Goal: Task Accomplishment & Management: Complete application form

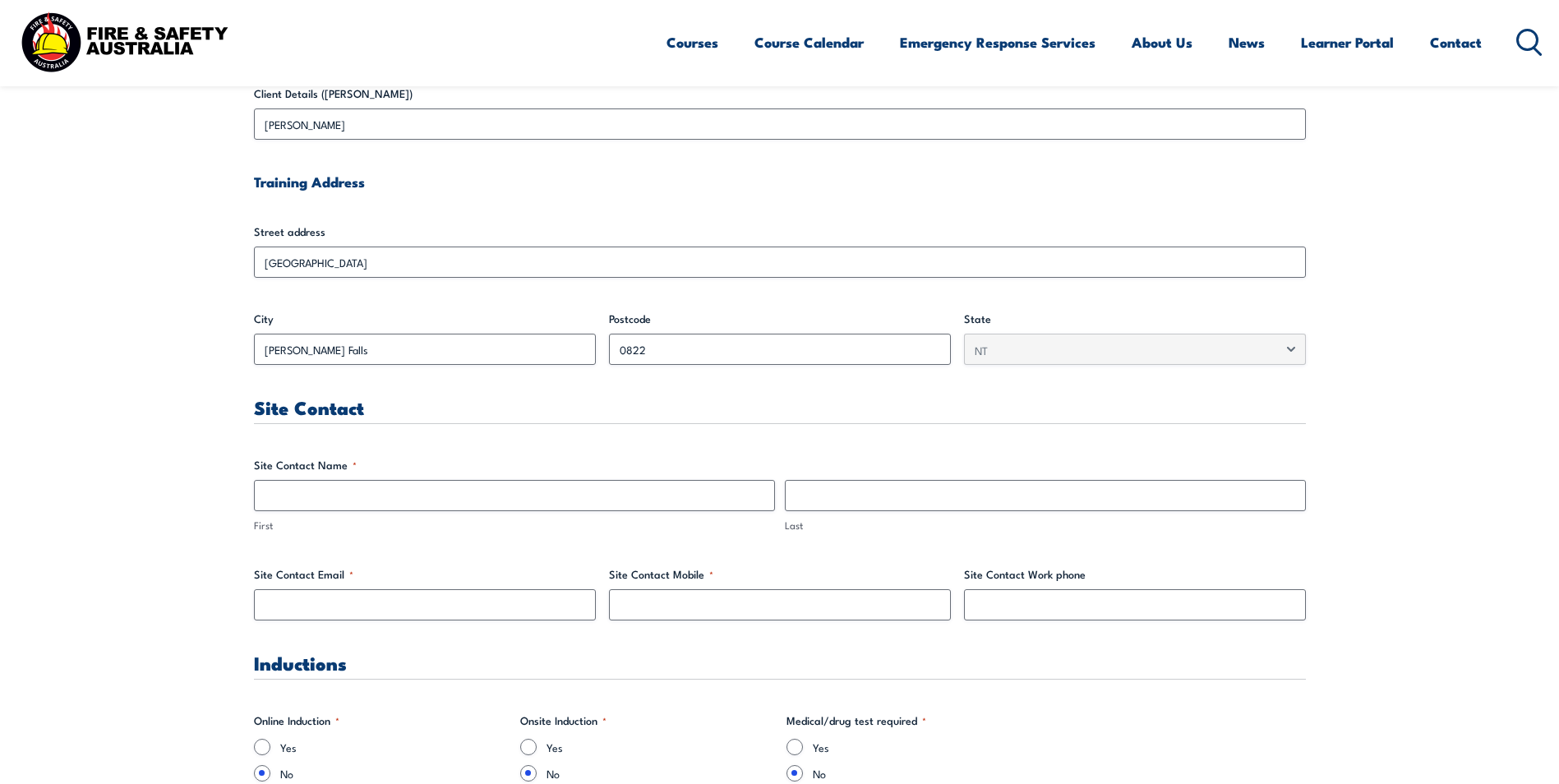
scroll to position [575, 0]
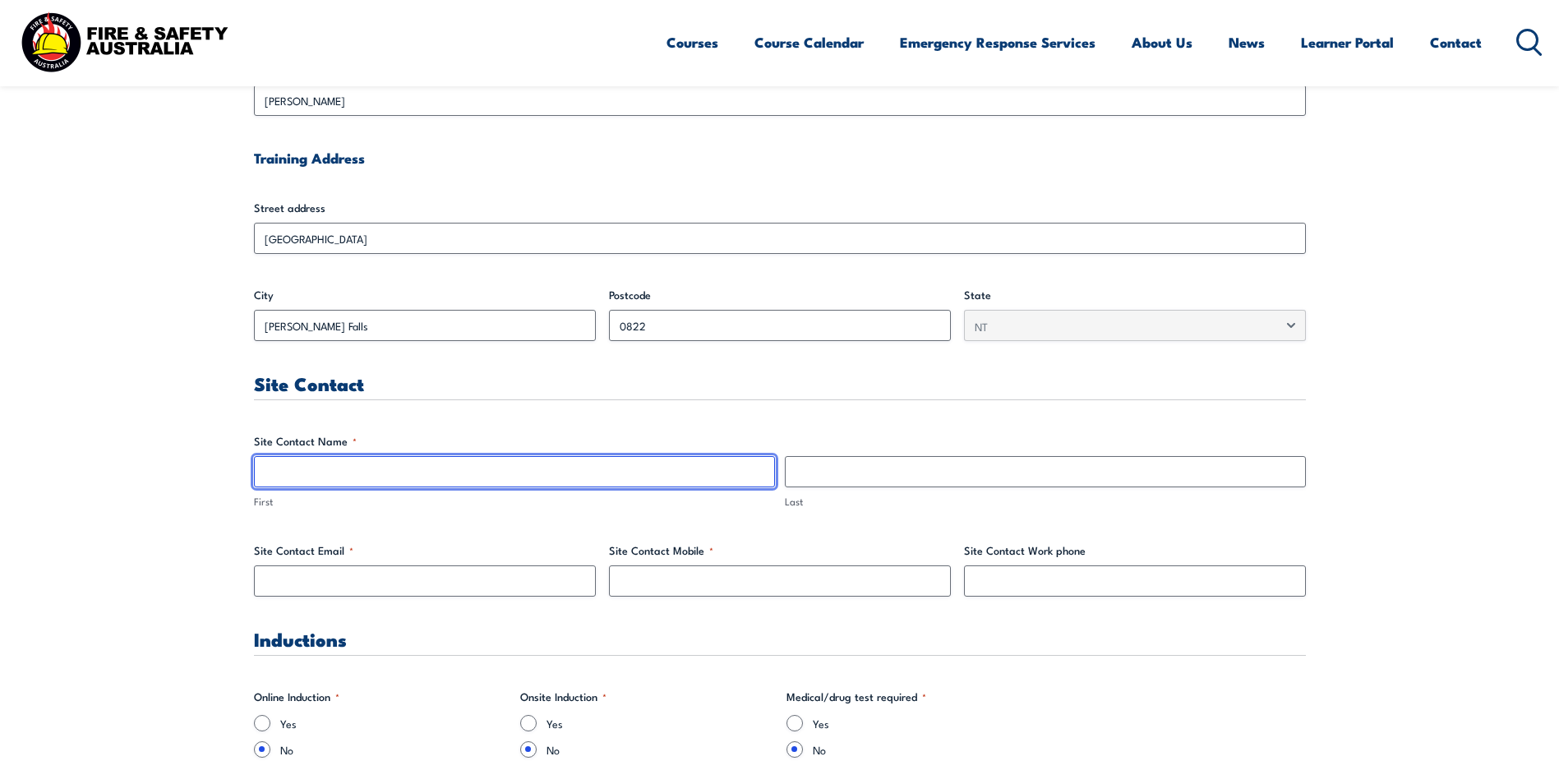
click at [334, 470] on input "First" at bounding box center [514, 471] width 521 height 32
type input "[PERSON_NAME]"
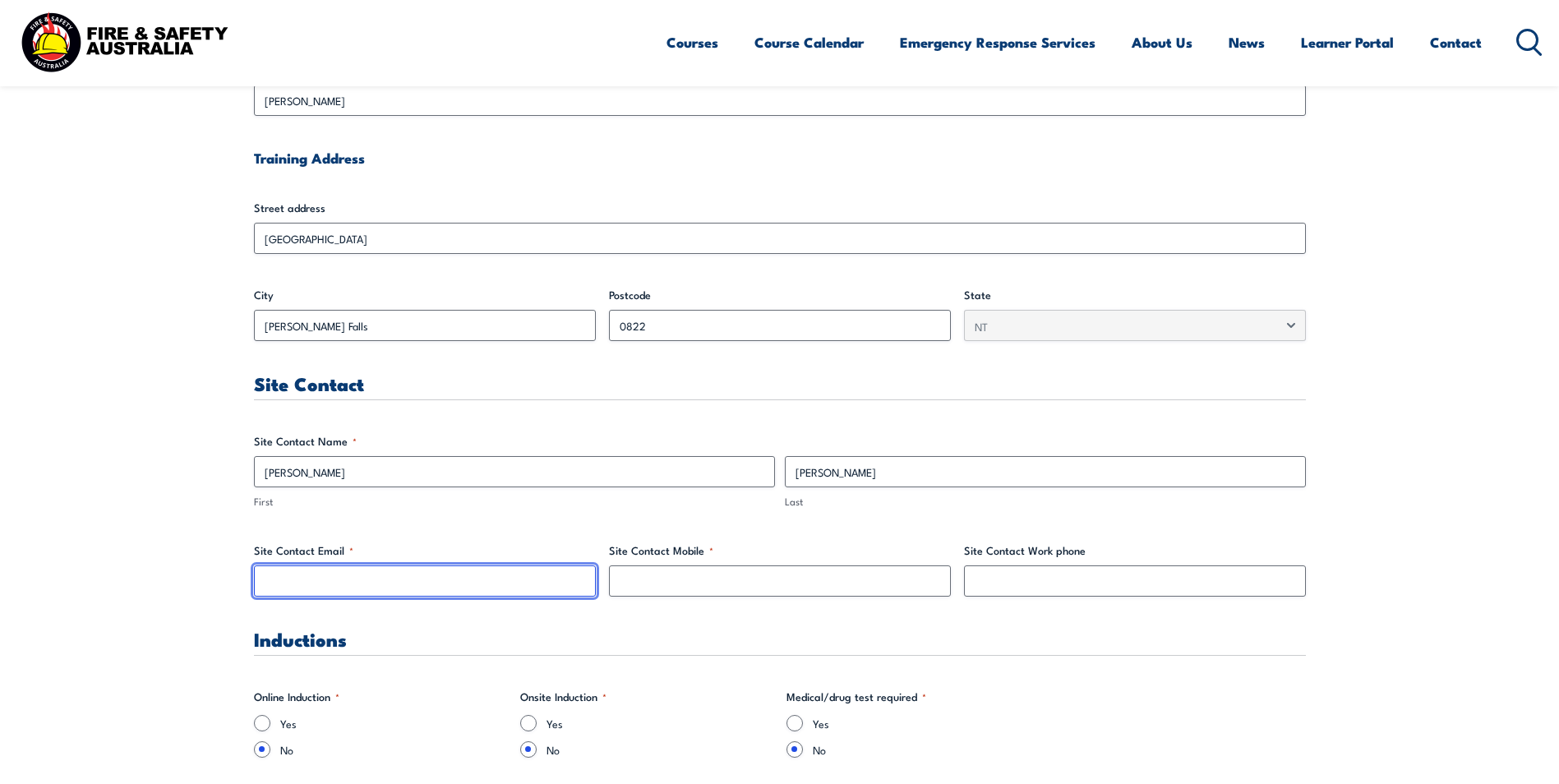
click at [328, 586] on input "Site Contact Email *" at bounding box center [424, 581] width 342 height 32
type input "[PERSON_NAME][EMAIL_ADDRESS][PERSON_NAME][DOMAIN_NAME]"
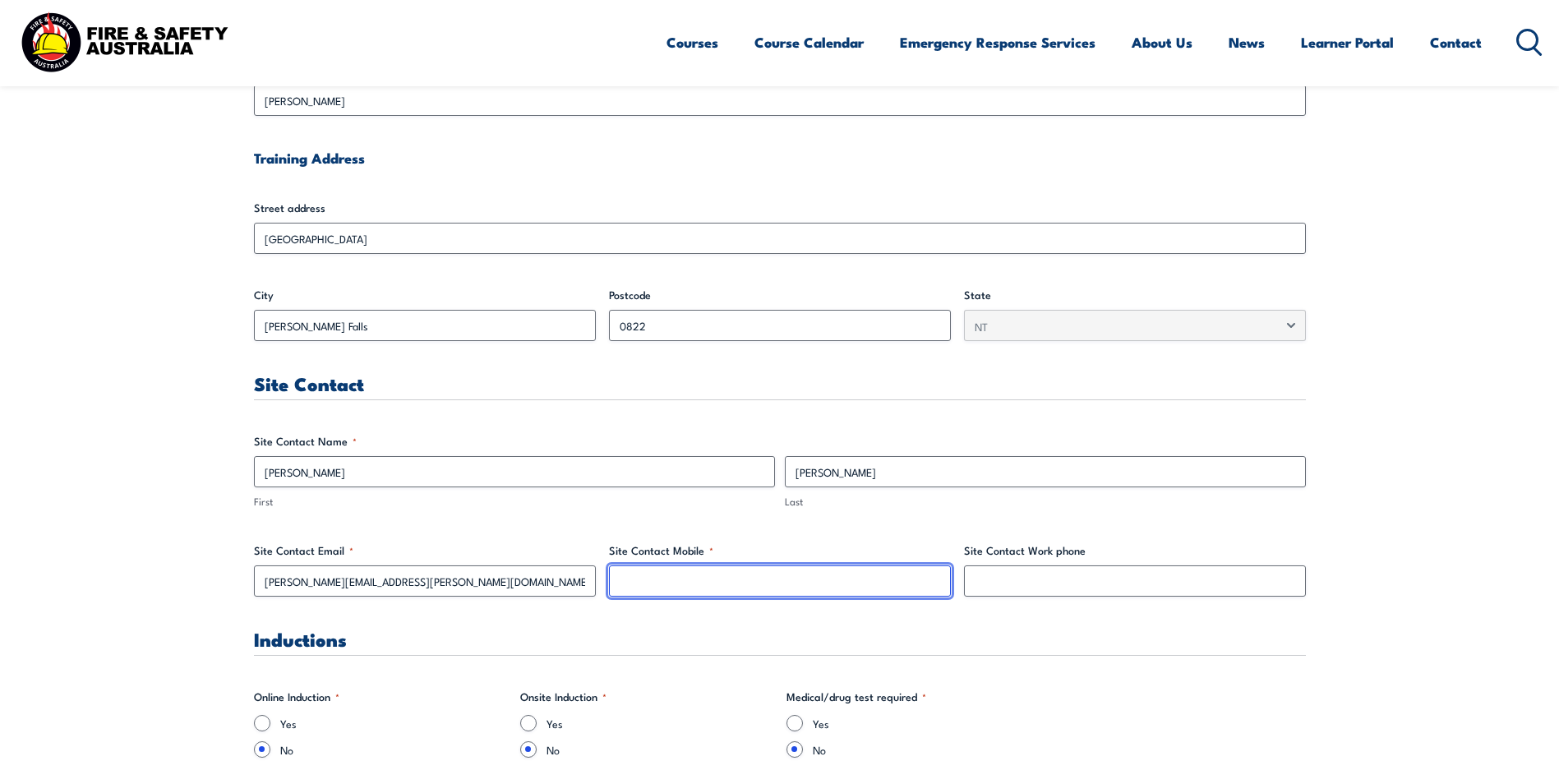
type input "0419221631"
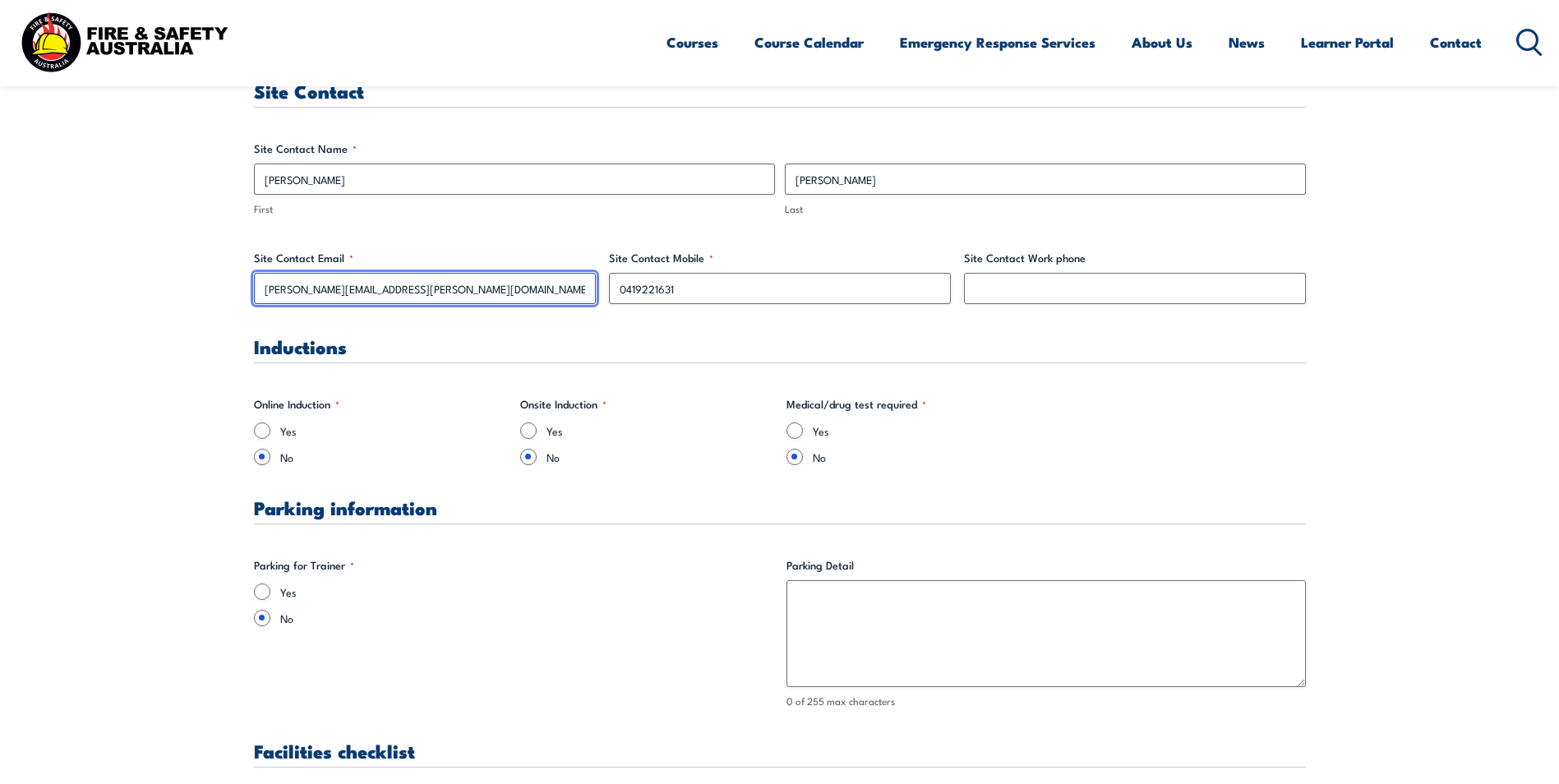
scroll to position [904, 0]
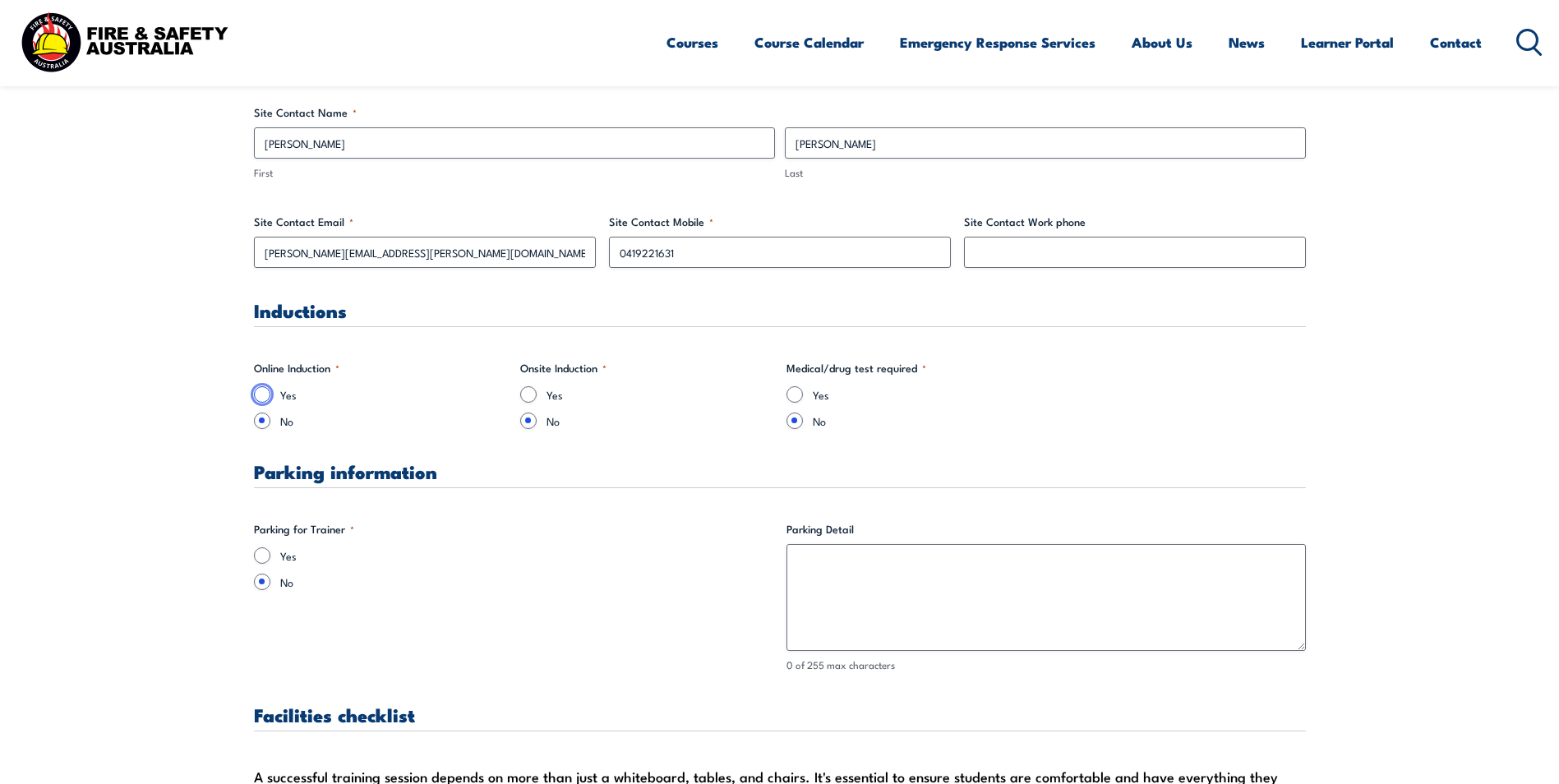
click at [266, 388] on input "Yes" at bounding box center [261, 393] width 16 height 16
radio input "true"
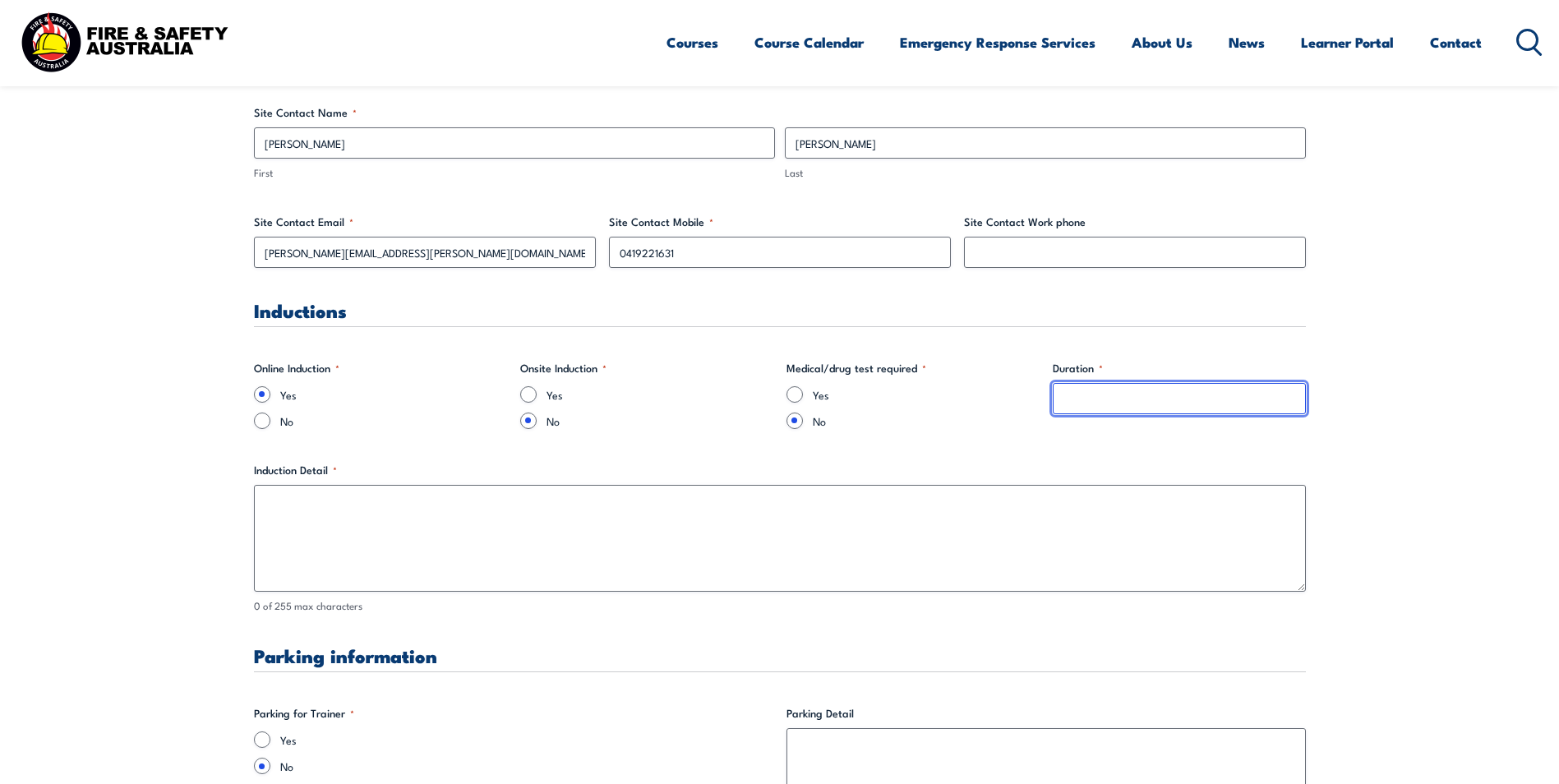
click at [1082, 397] on input "Duration *" at bounding box center [1180, 398] width 253 height 32
type input "30min"
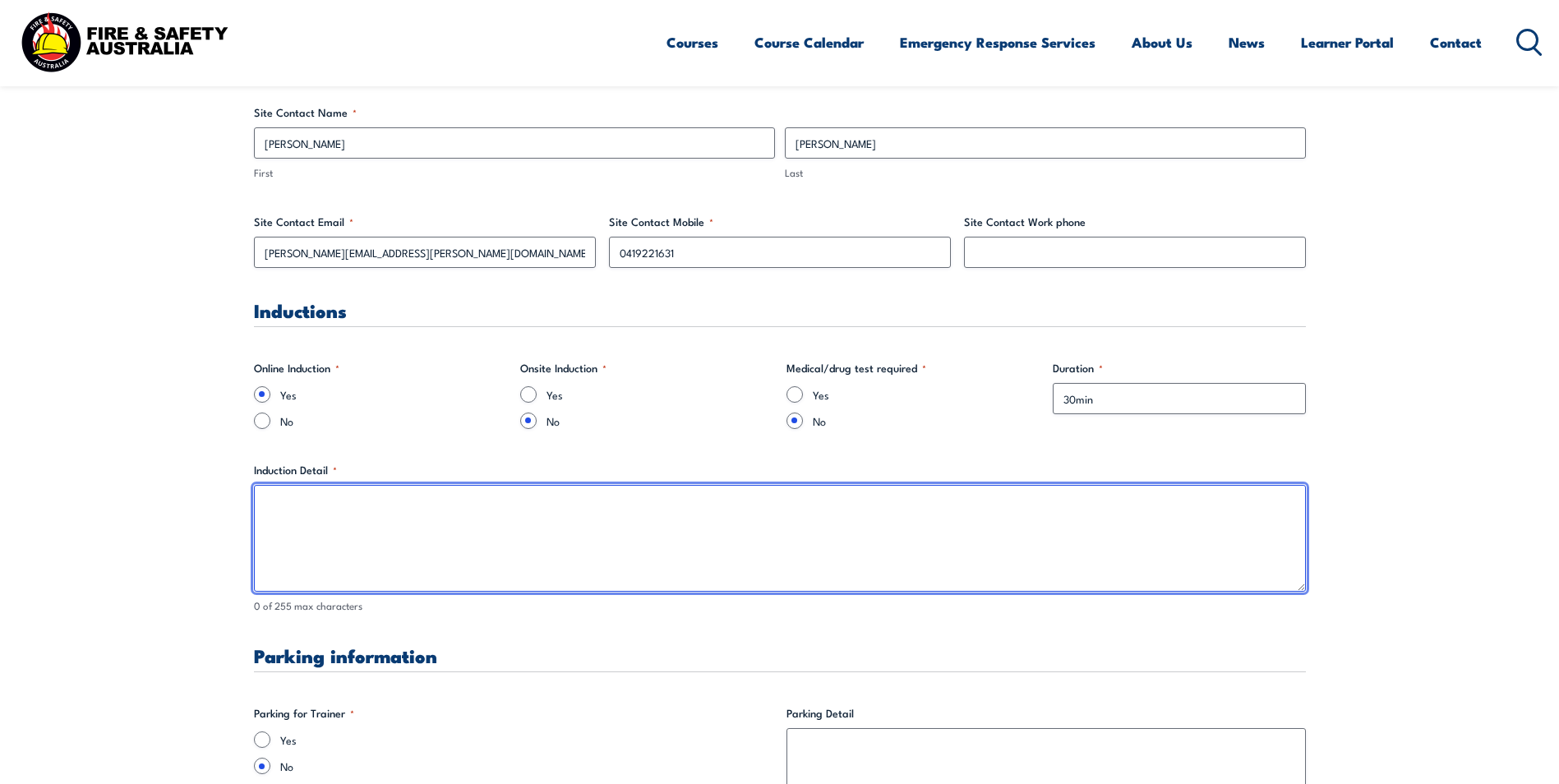
click at [345, 513] on textarea "Induction Detail *" at bounding box center [780, 538] width 1052 height 107
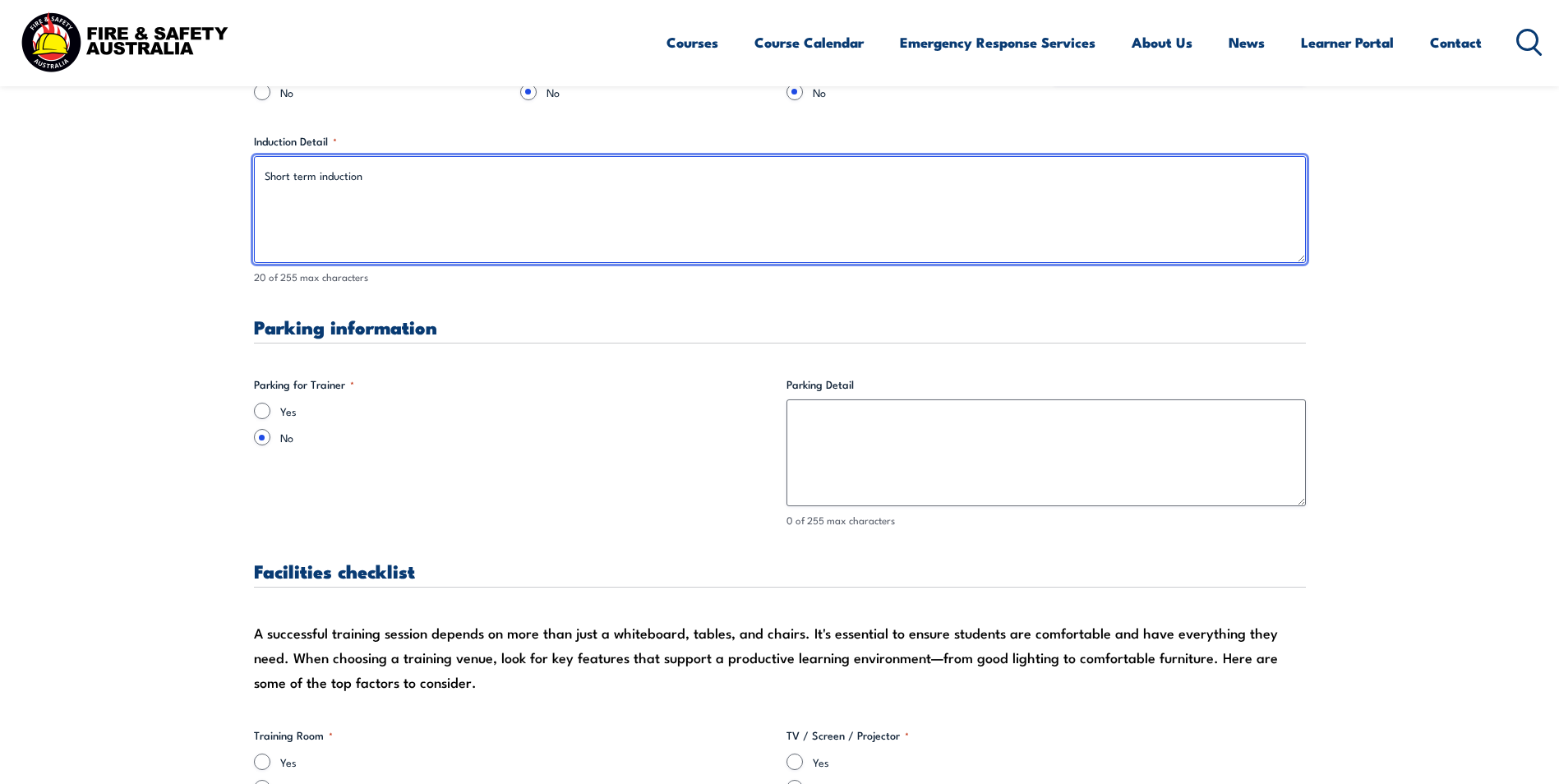
type textarea "Short term induction"
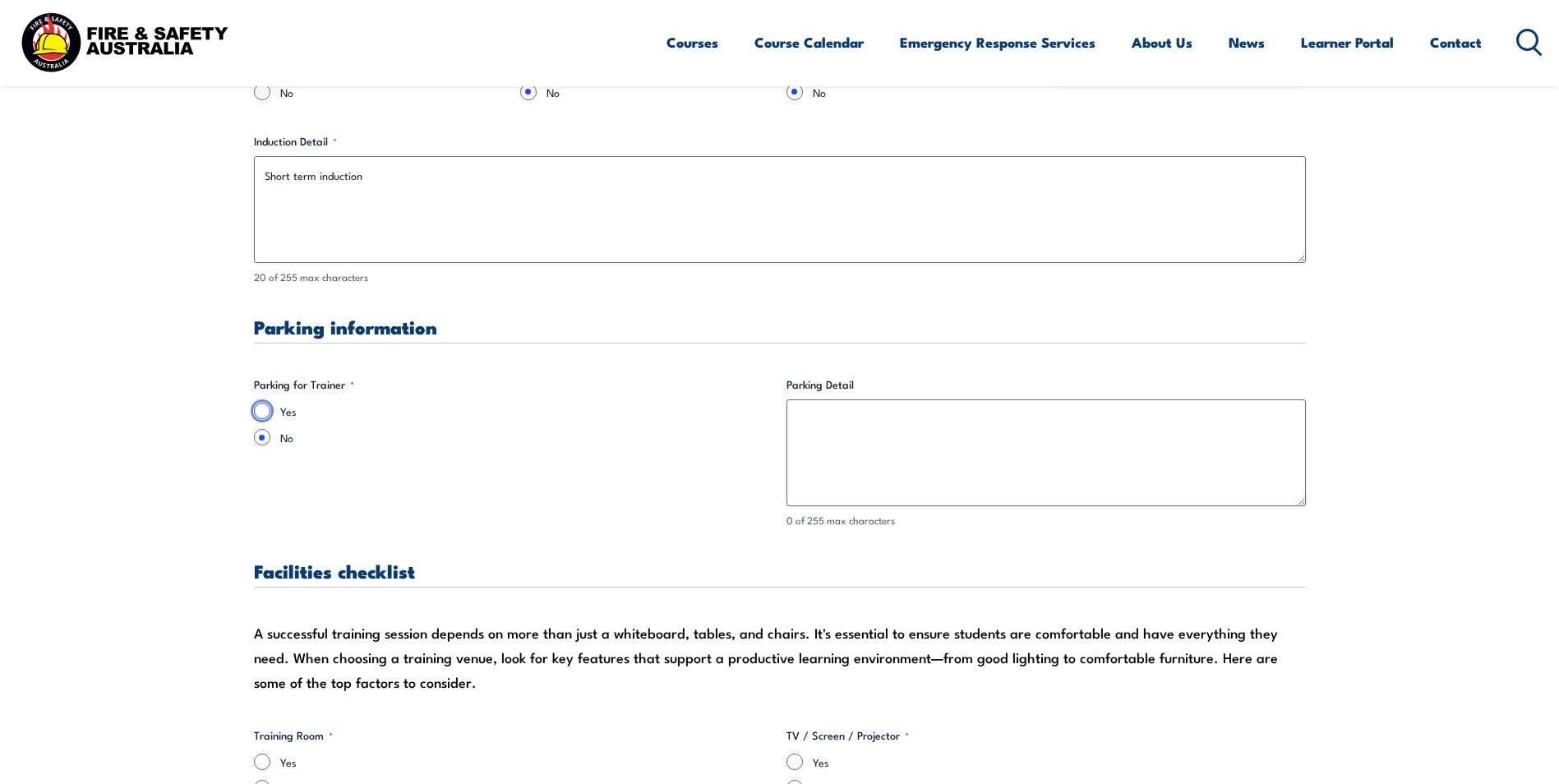
click at [261, 412] on input "Yes" at bounding box center [261, 411] width 16 height 16
radio input "true"
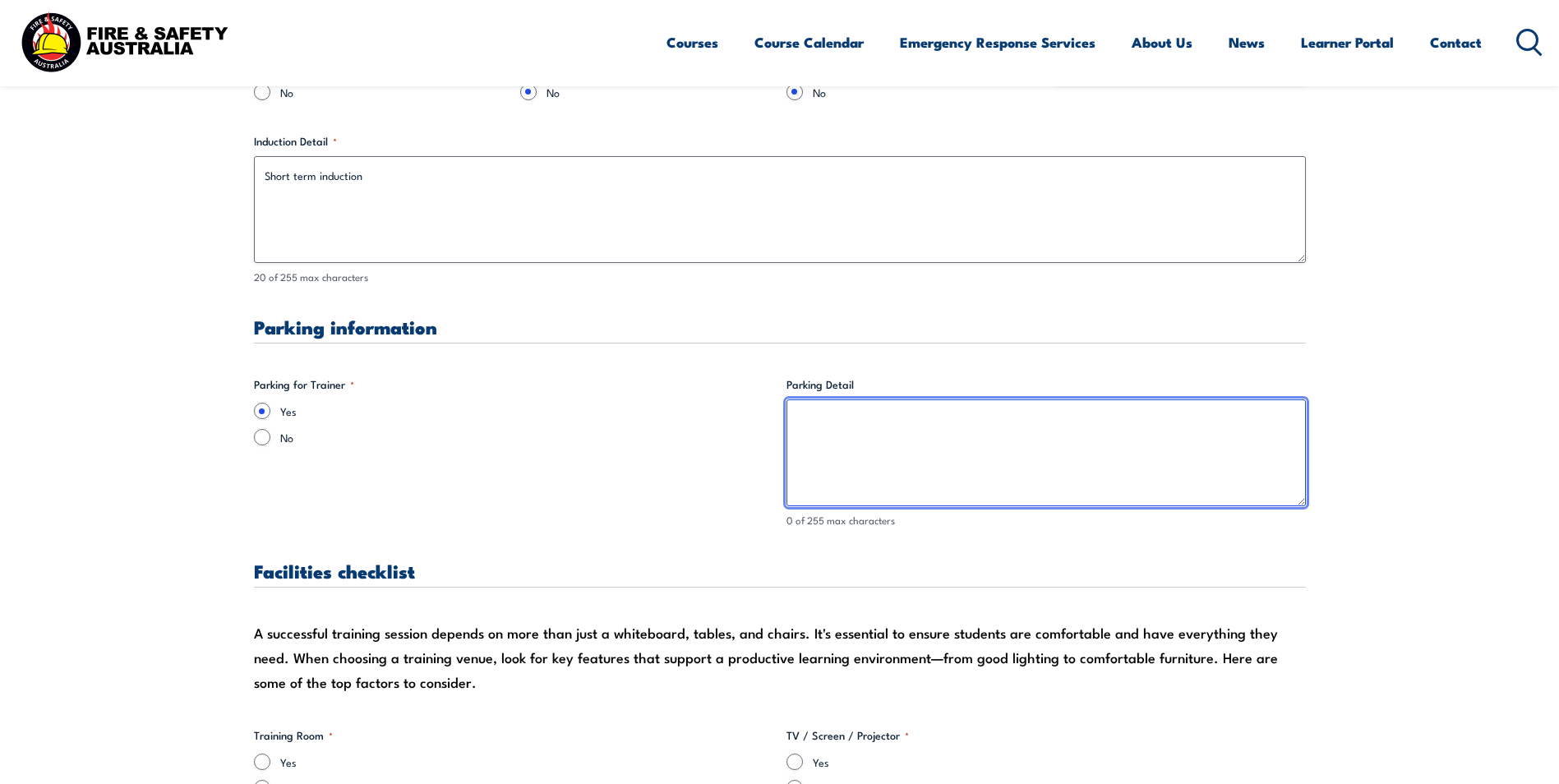
click at [806, 413] on textarea "Parking Detail" at bounding box center [1046, 453] width 519 height 107
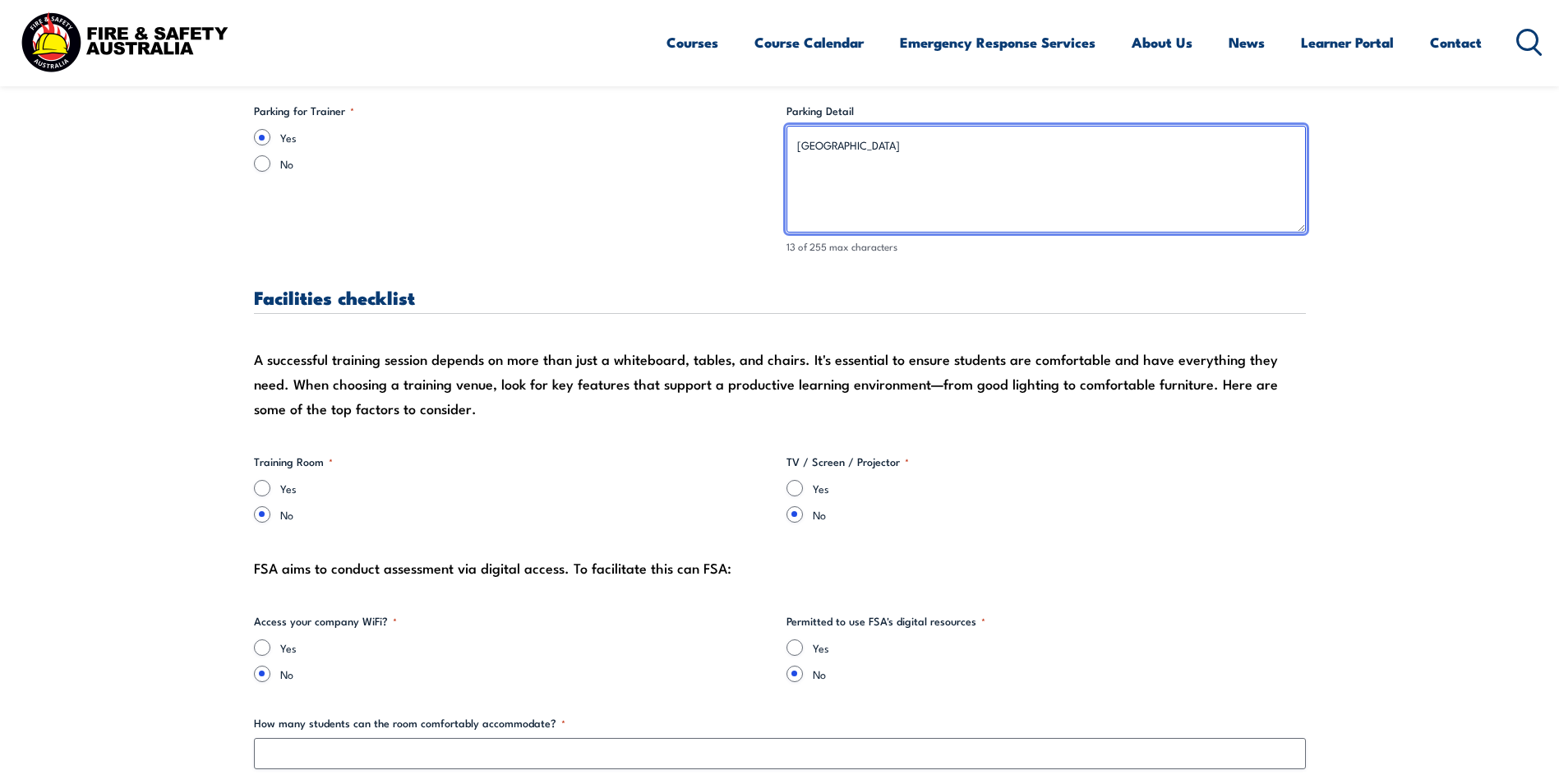
scroll to position [1561, 0]
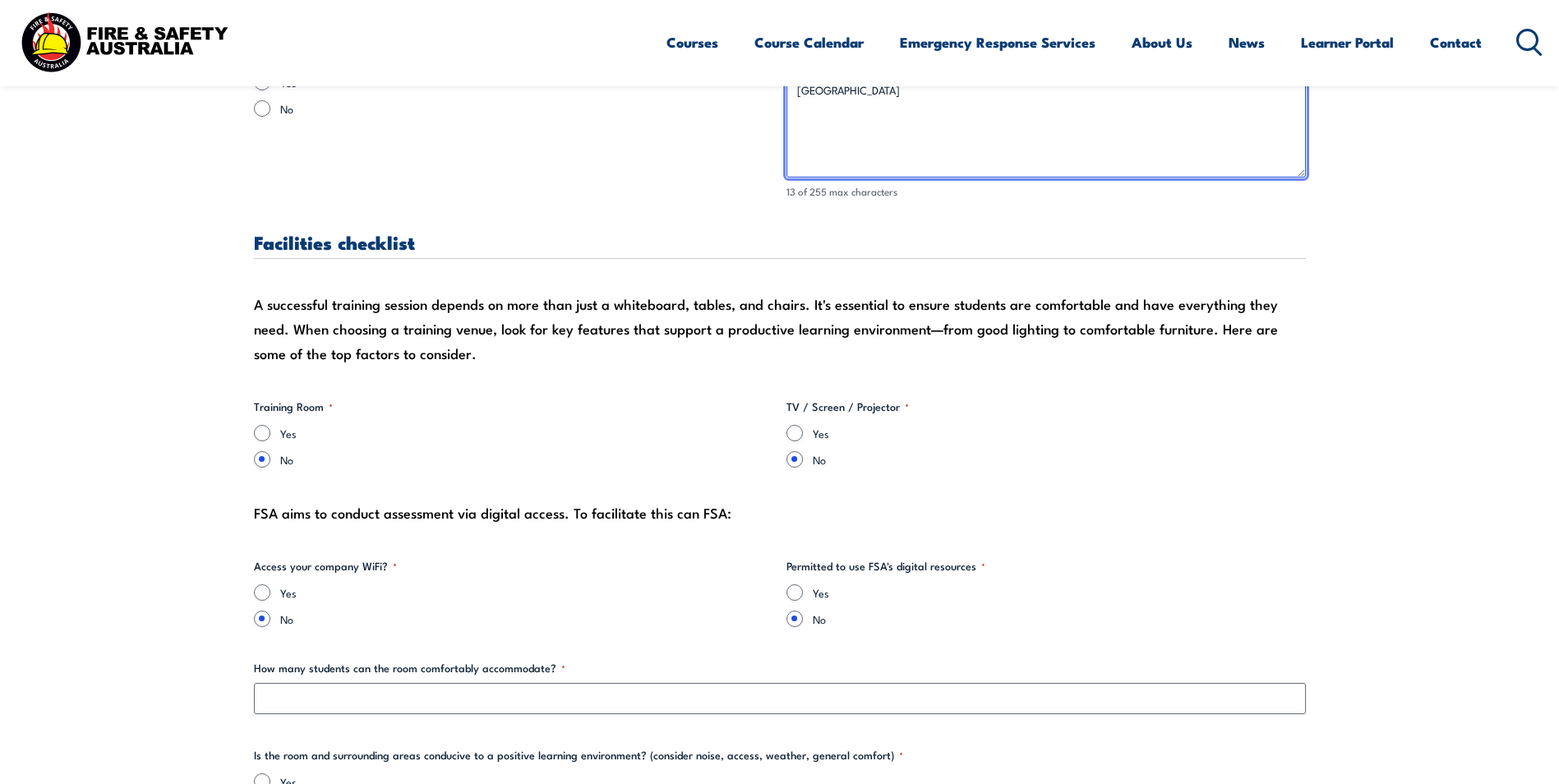
type textarea "[GEOGRAPHIC_DATA]"
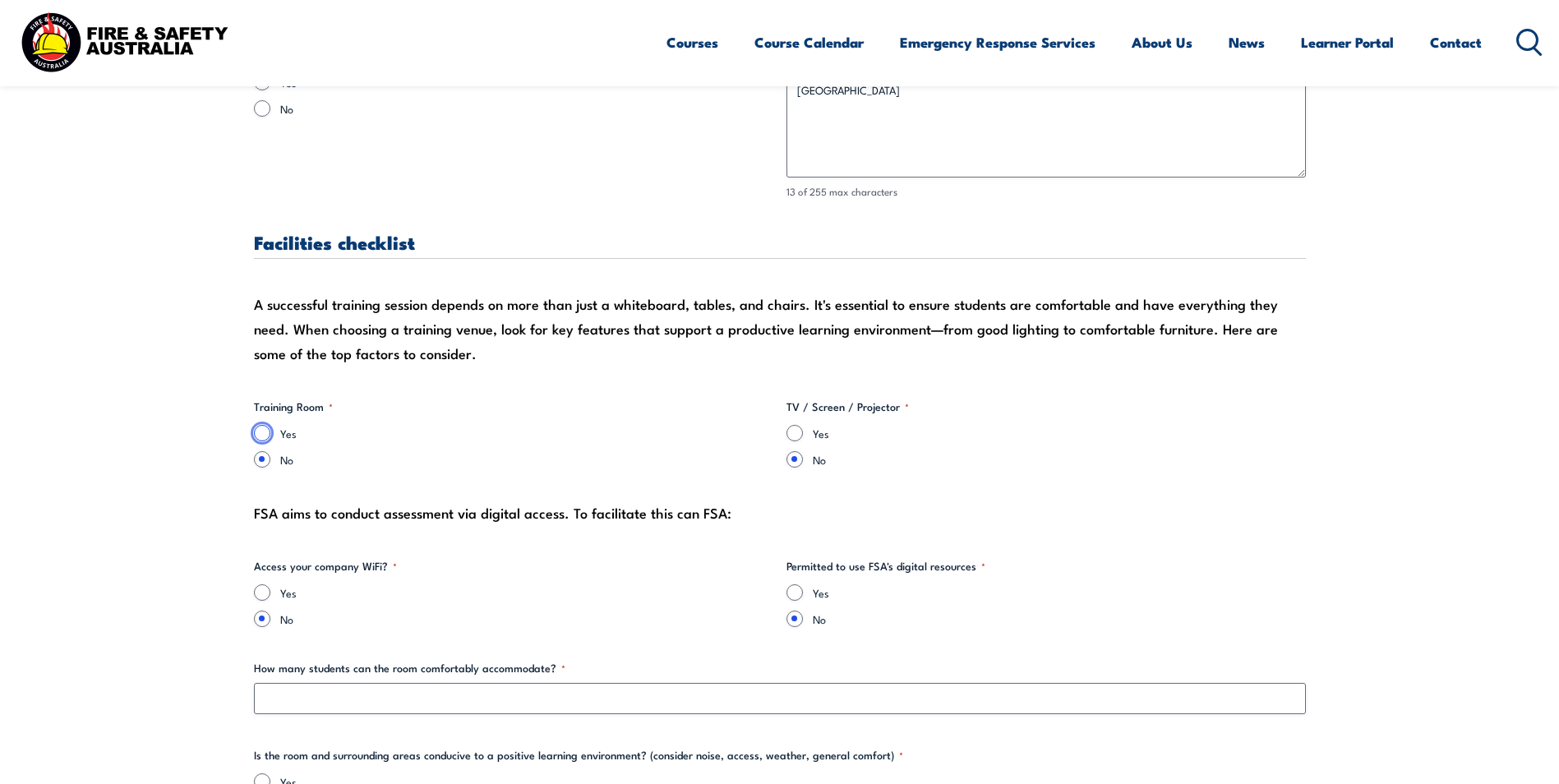
click at [257, 430] on input "Yes" at bounding box center [261, 433] width 16 height 16
radio input "true"
click at [795, 432] on input "Yes" at bounding box center [794, 433] width 16 height 16
radio input "true"
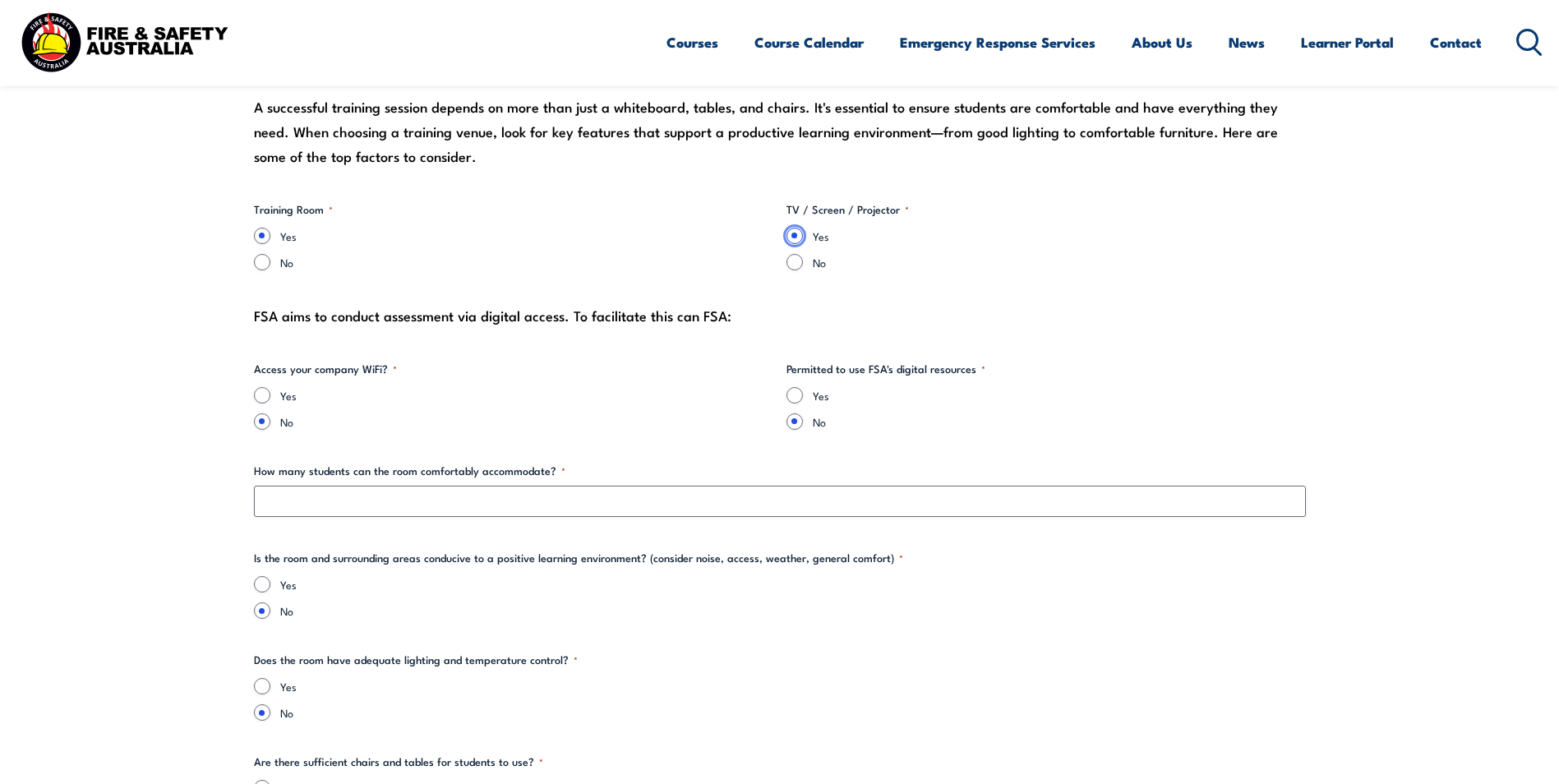
scroll to position [1807, 0]
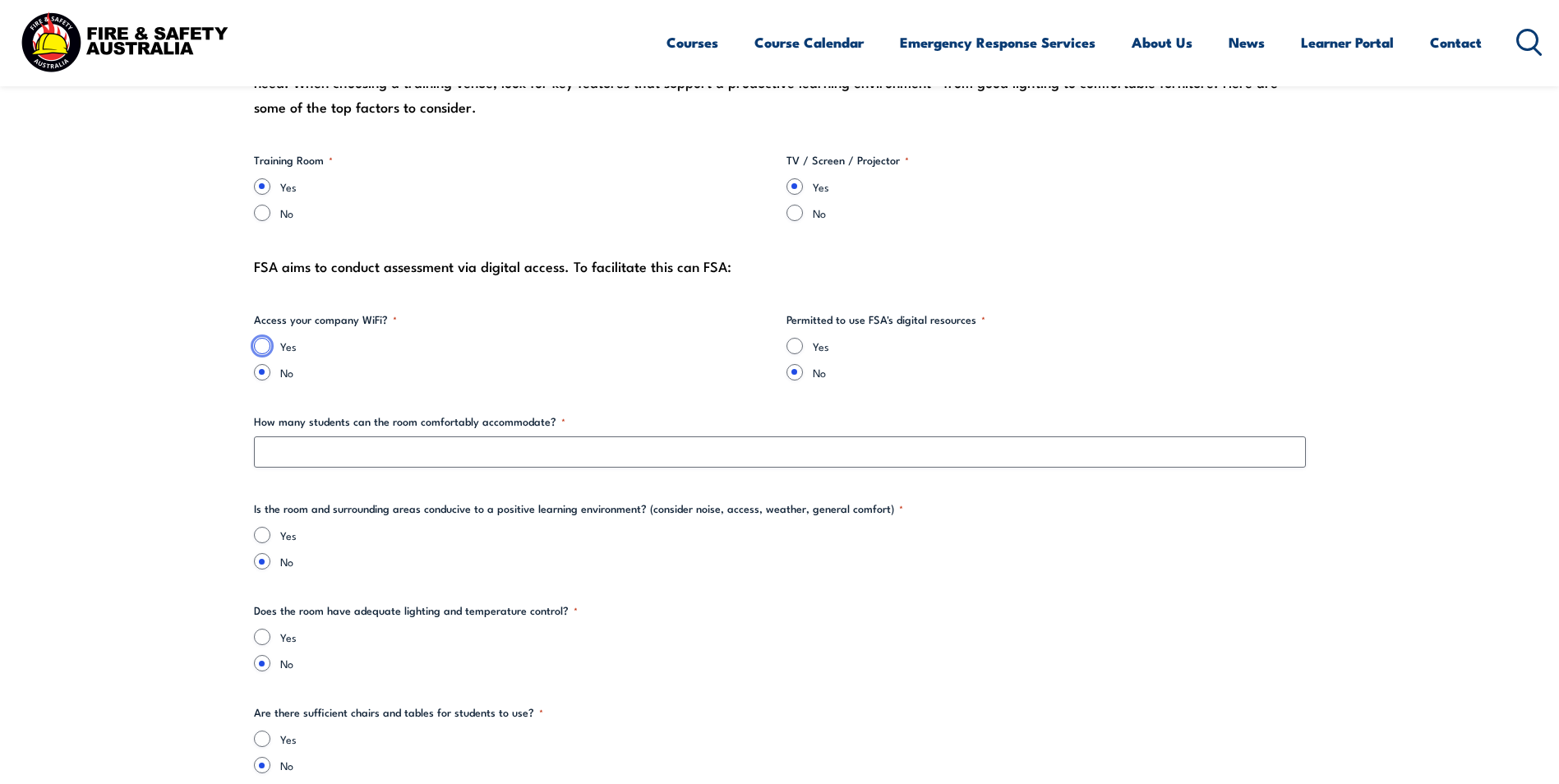
click at [263, 347] on input "Yes" at bounding box center [261, 346] width 16 height 16
radio input "true"
click at [801, 343] on input "Yes" at bounding box center [794, 346] width 16 height 16
radio input "true"
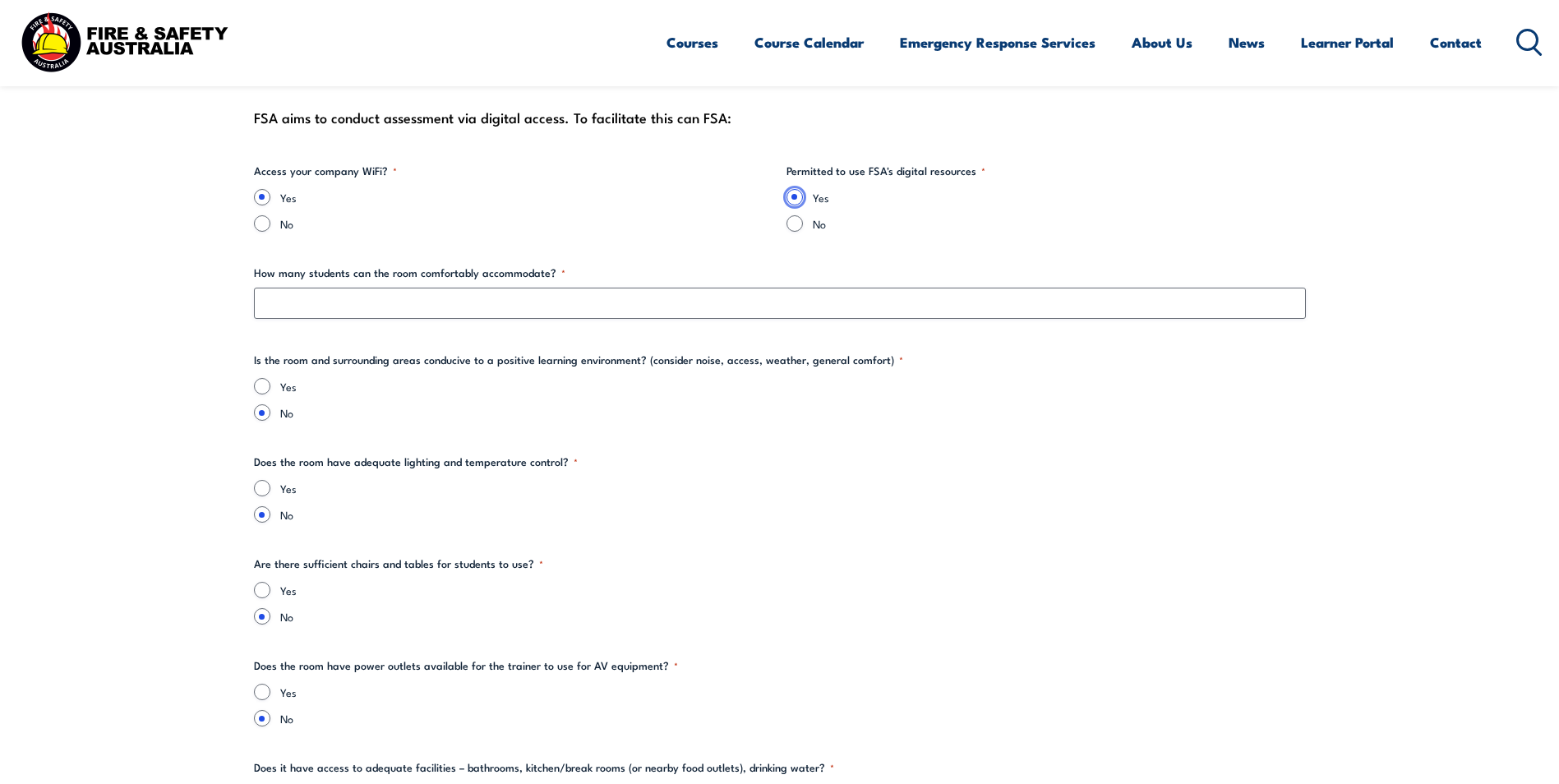
scroll to position [1972, 0]
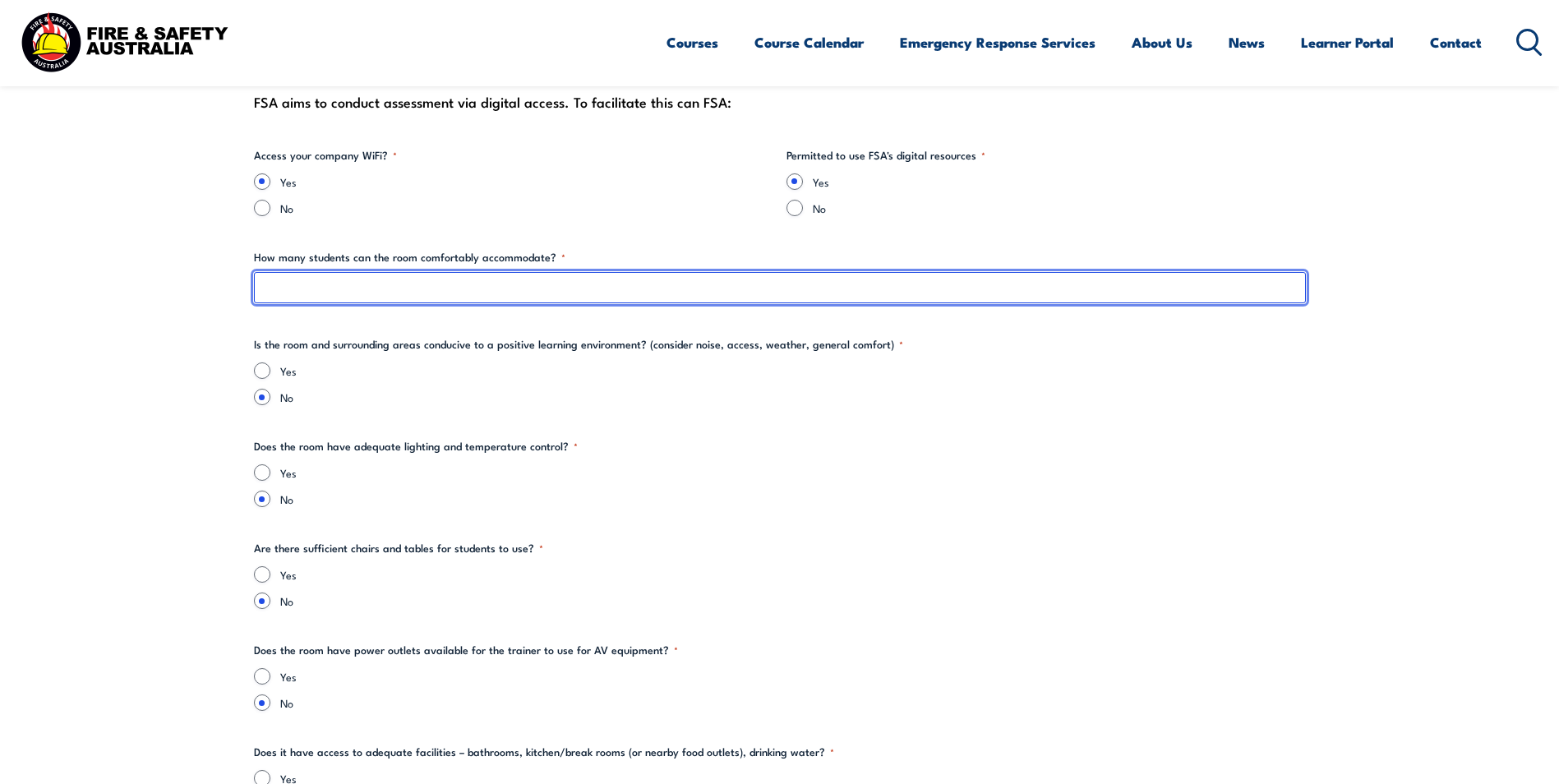
click at [327, 292] on input "How many students can the room comfortably accommodate? *" at bounding box center [780, 287] width 1052 height 32
type input "Within course limits"
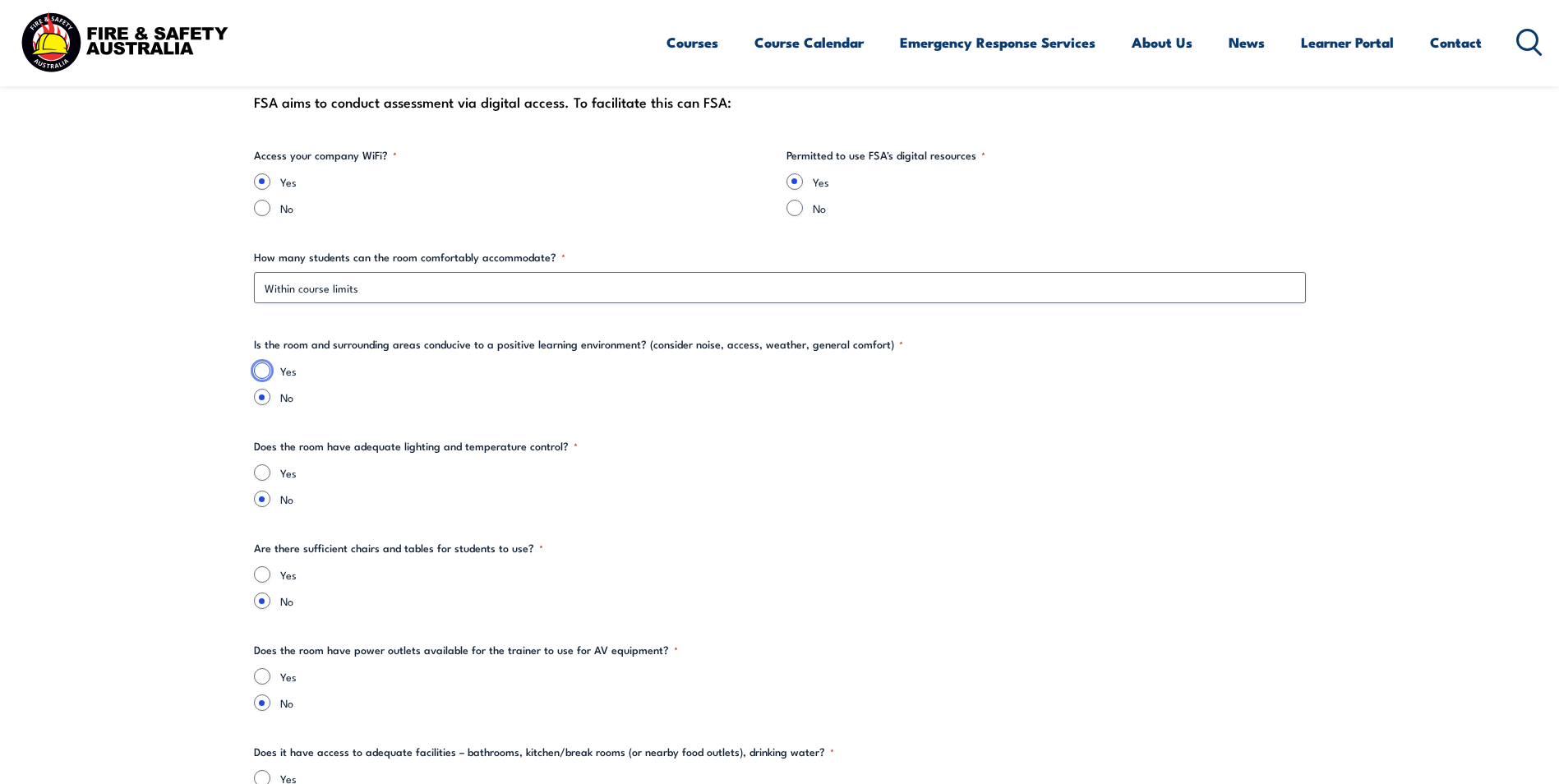
click at [263, 370] on input "Yes" at bounding box center [261, 370] width 16 height 16
radio input "true"
click at [264, 469] on input "Yes" at bounding box center [261, 472] width 16 height 16
radio input "true"
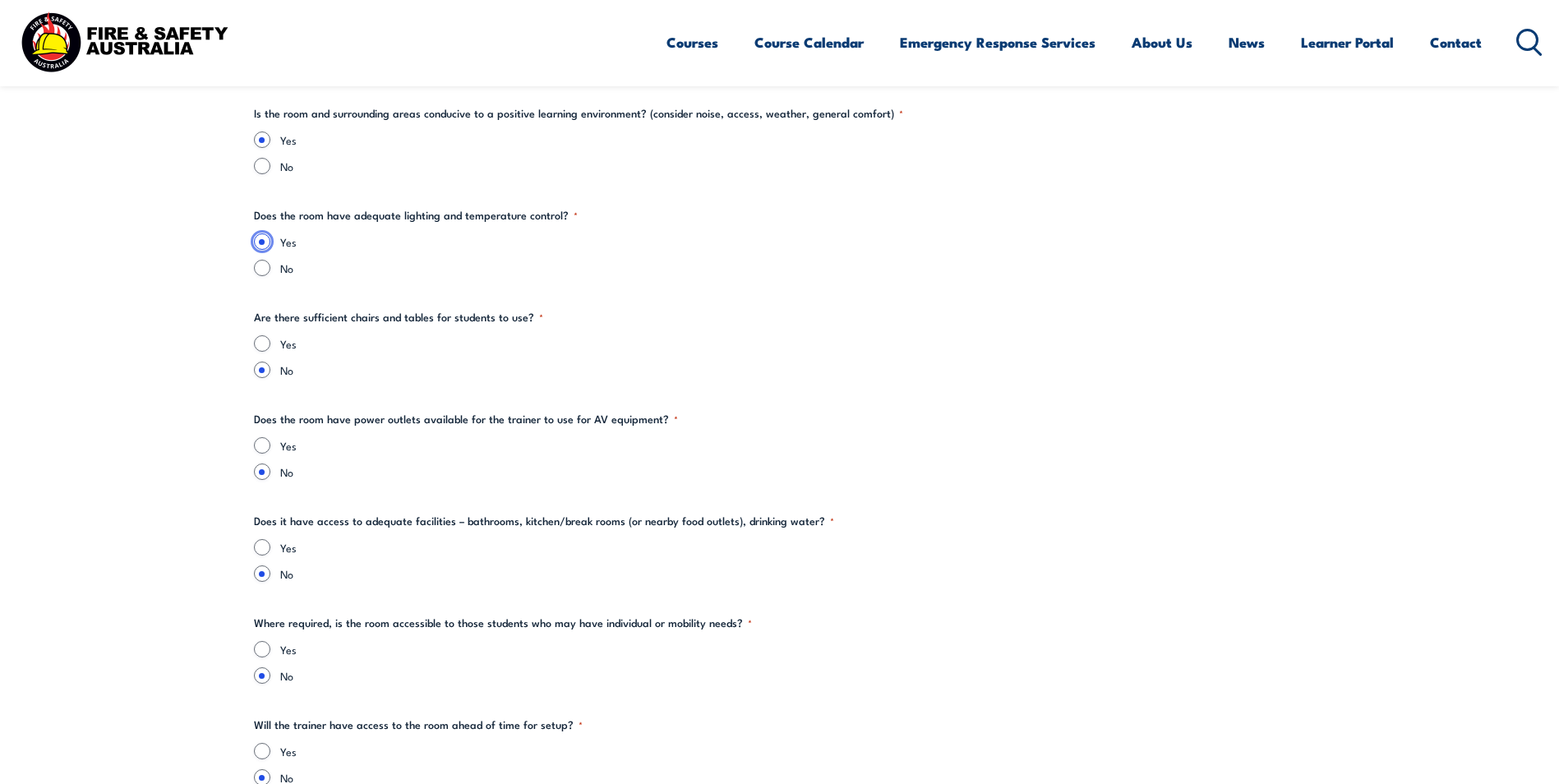
scroll to position [2218, 0]
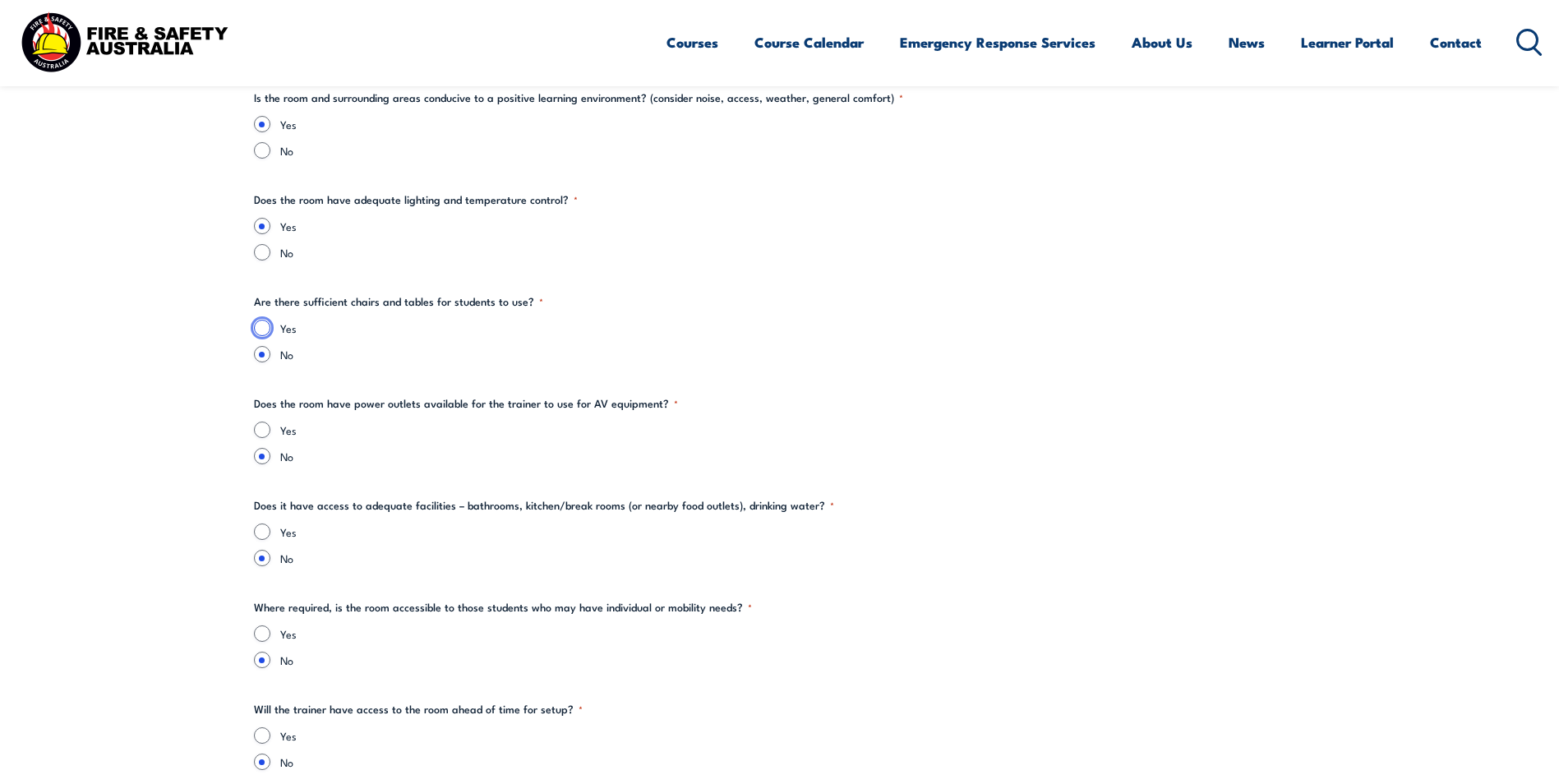
click at [264, 328] on input "Yes" at bounding box center [261, 327] width 16 height 16
radio input "true"
click at [270, 431] on div "Yes" at bounding box center [780, 429] width 1052 height 16
click at [260, 426] on input "Yes" at bounding box center [261, 429] width 16 height 16
radio input "true"
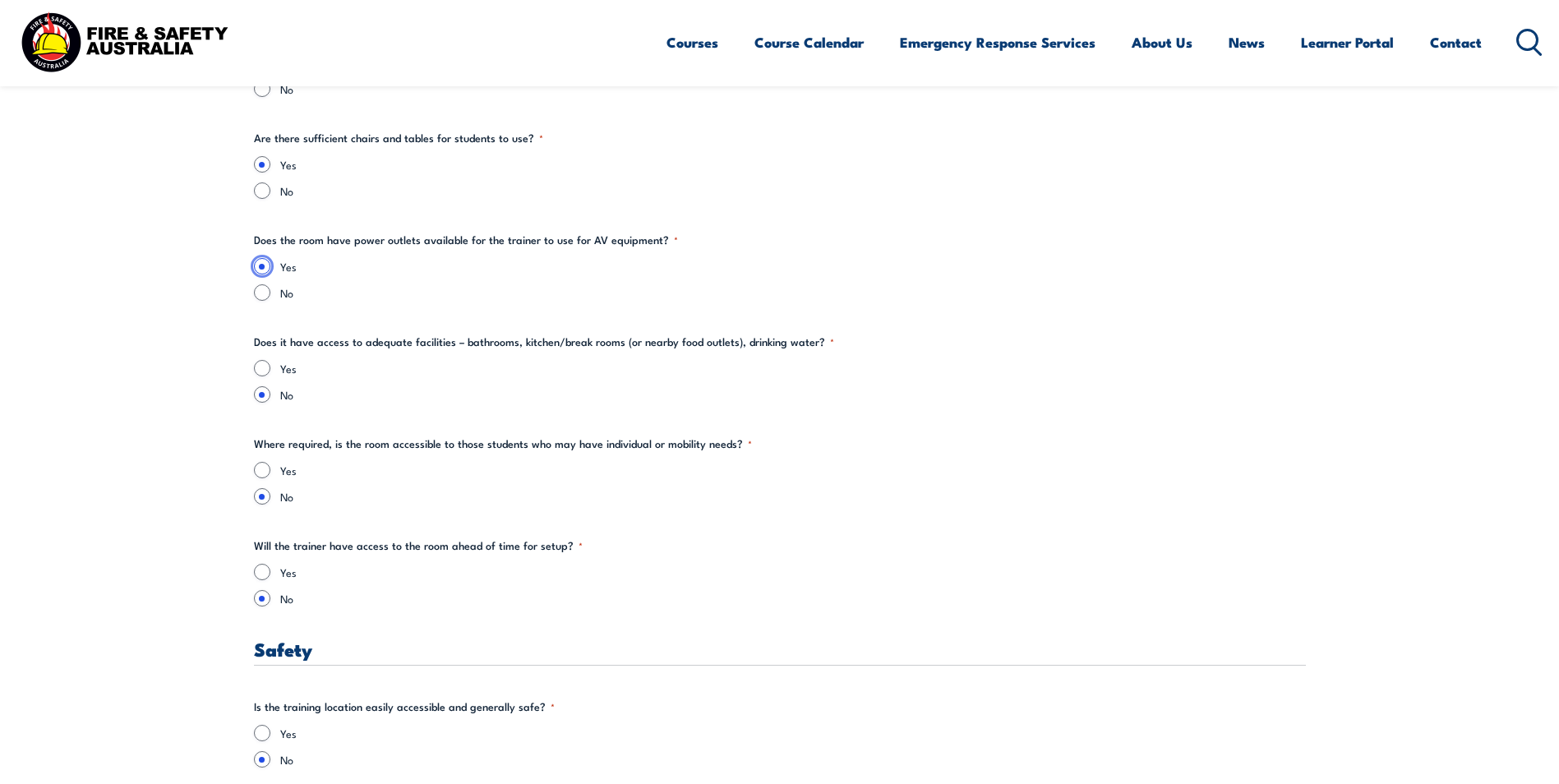
scroll to position [2383, 0]
click at [266, 365] on input "Yes" at bounding box center [261, 367] width 16 height 16
radio input "true"
click at [263, 471] on input "Yes" at bounding box center [261, 469] width 16 height 16
radio input "true"
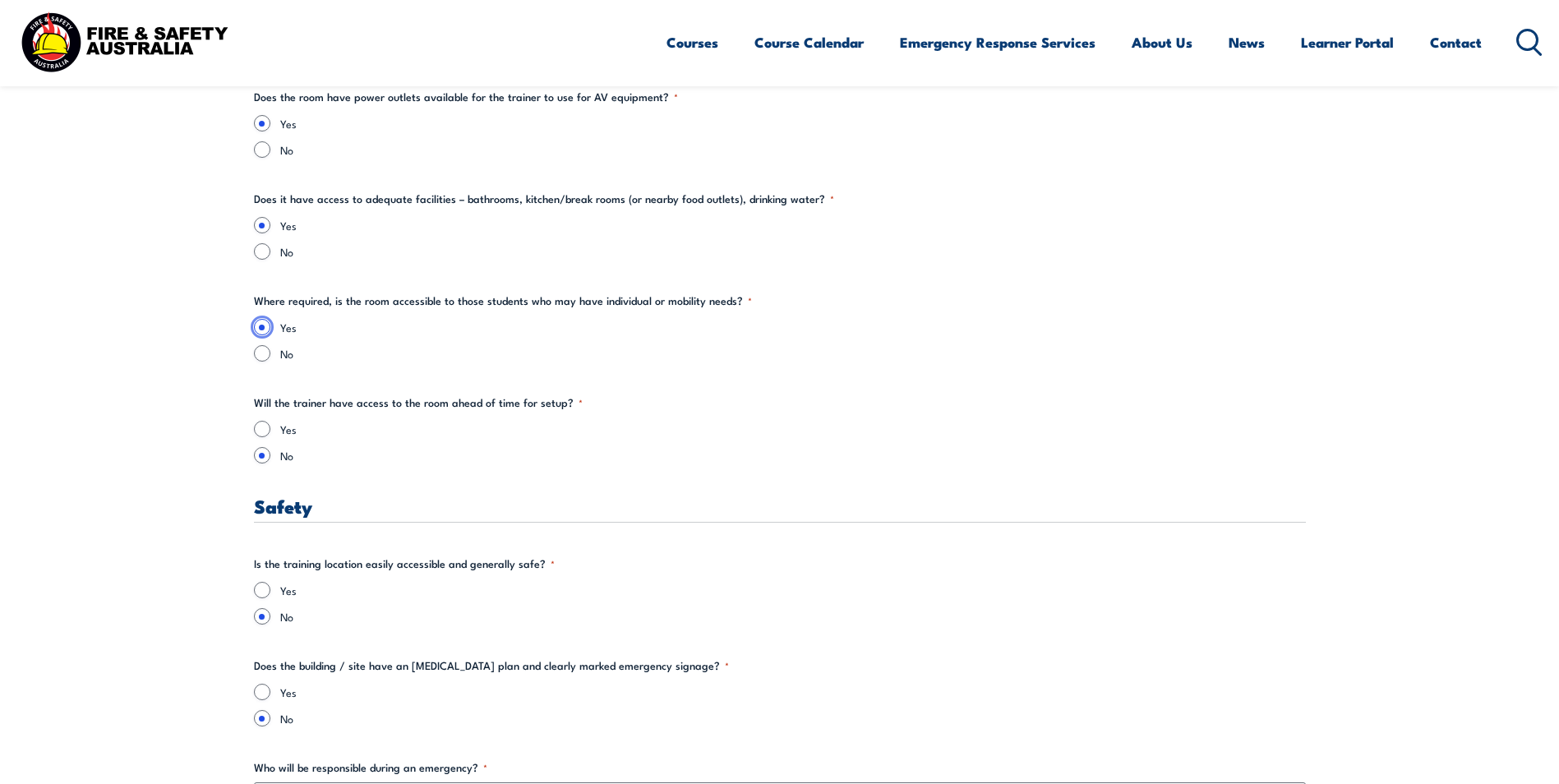
scroll to position [2547, 0]
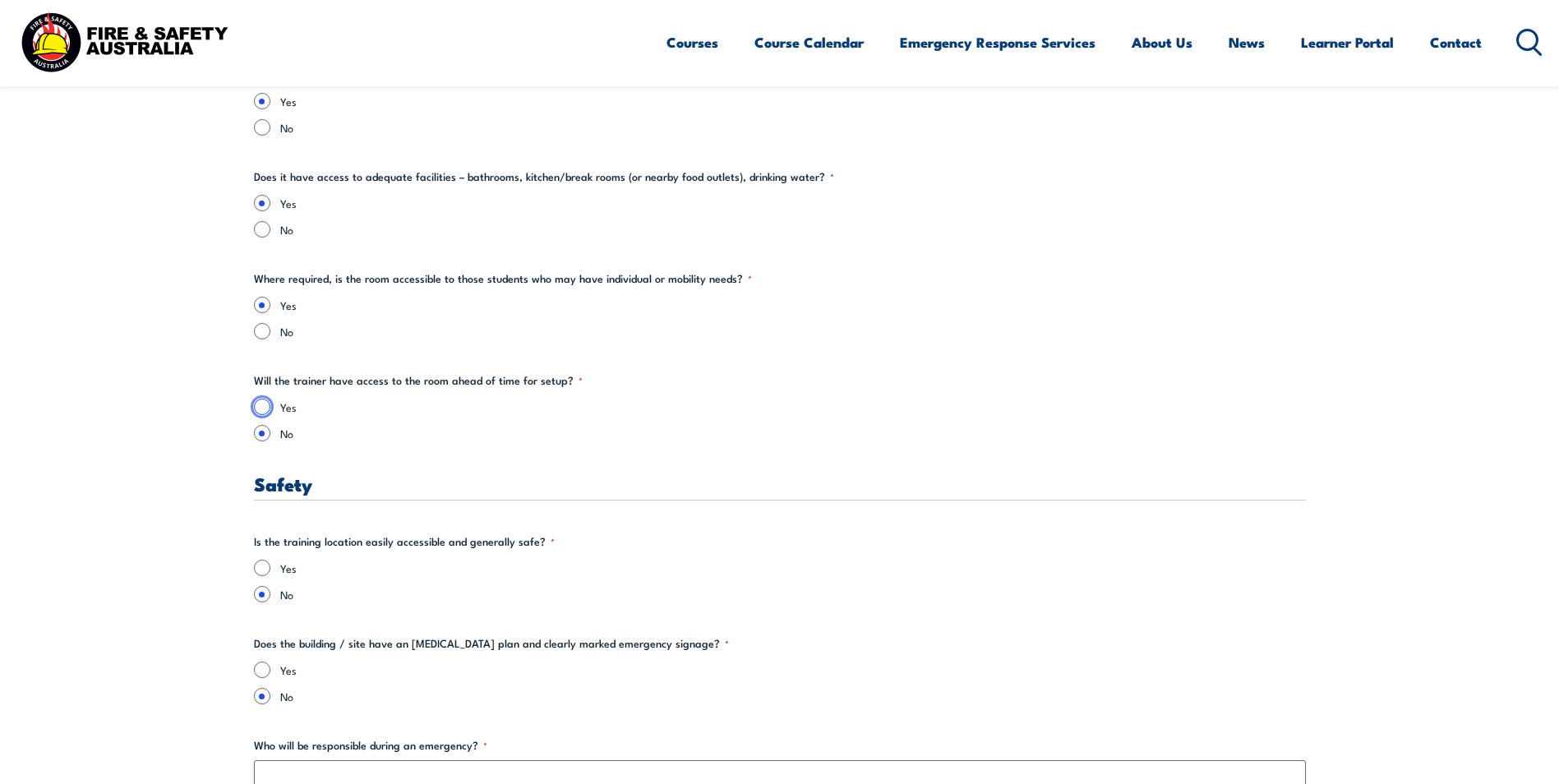
click at [262, 405] on input "Yes" at bounding box center [261, 406] width 16 height 16
radio input "true"
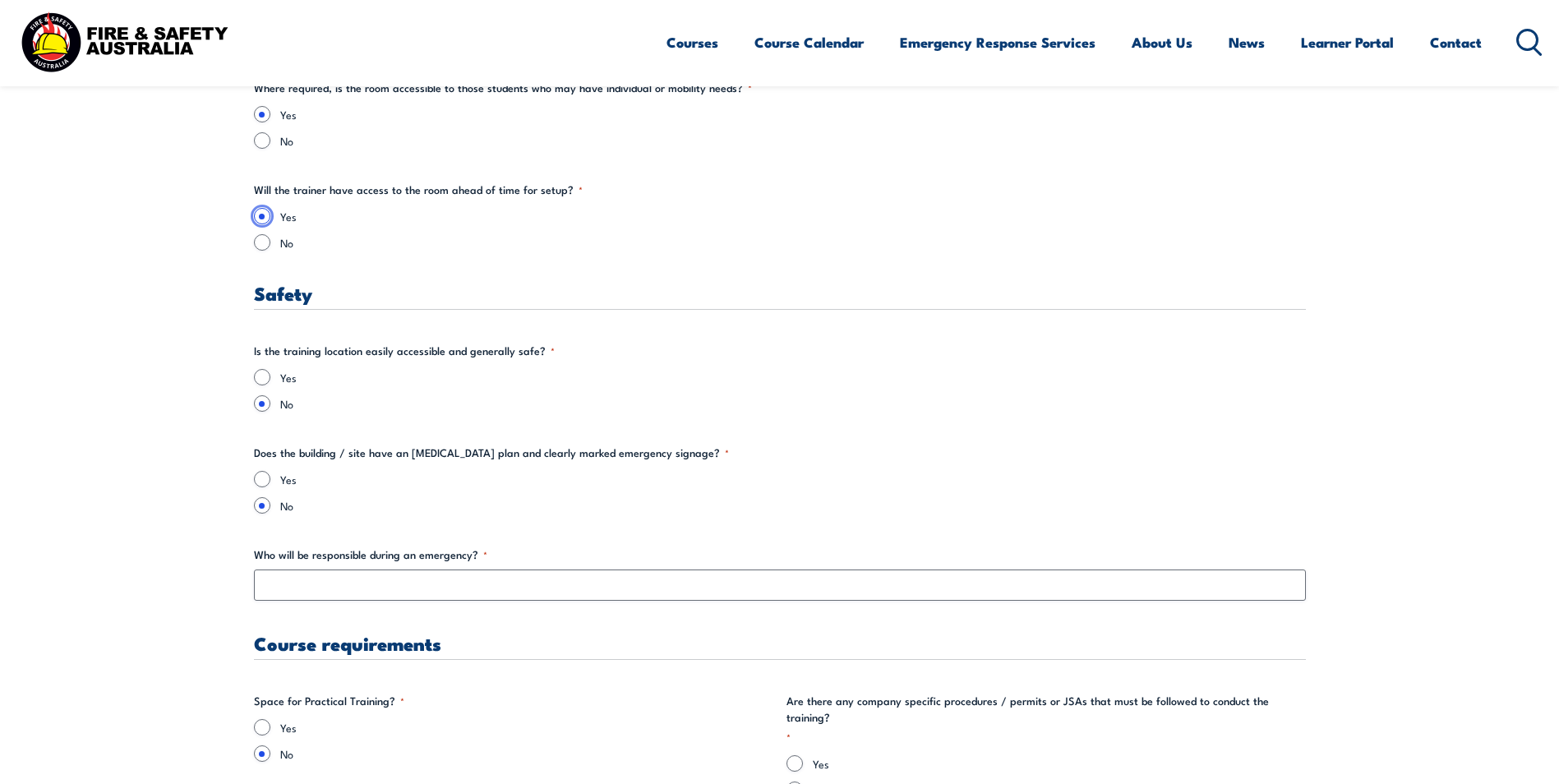
scroll to position [2793, 0]
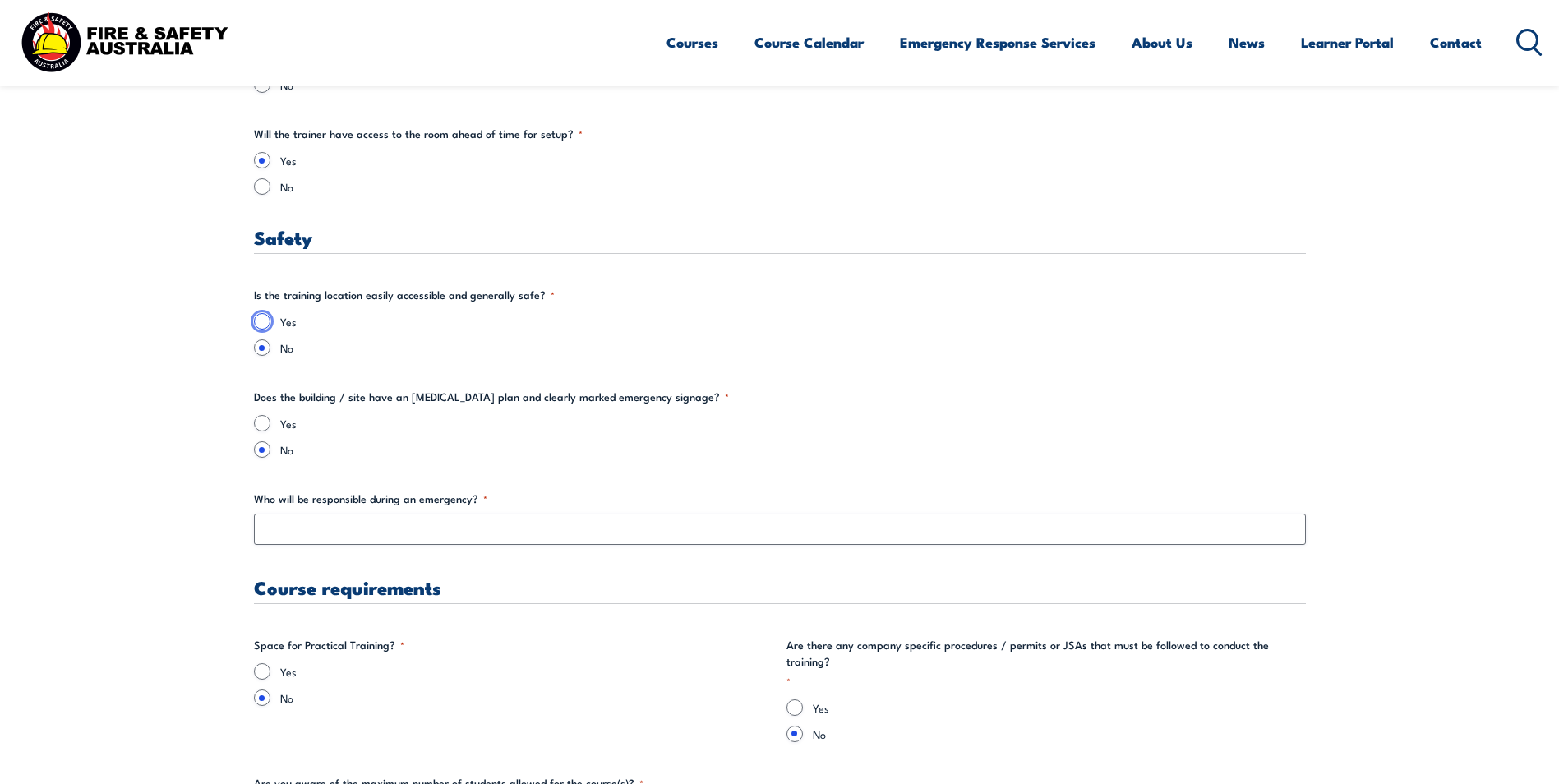
click at [264, 322] on input "Yes" at bounding box center [261, 321] width 16 height 16
radio input "true"
click at [261, 425] on input "Yes" at bounding box center [261, 422] width 16 height 16
radio input "true"
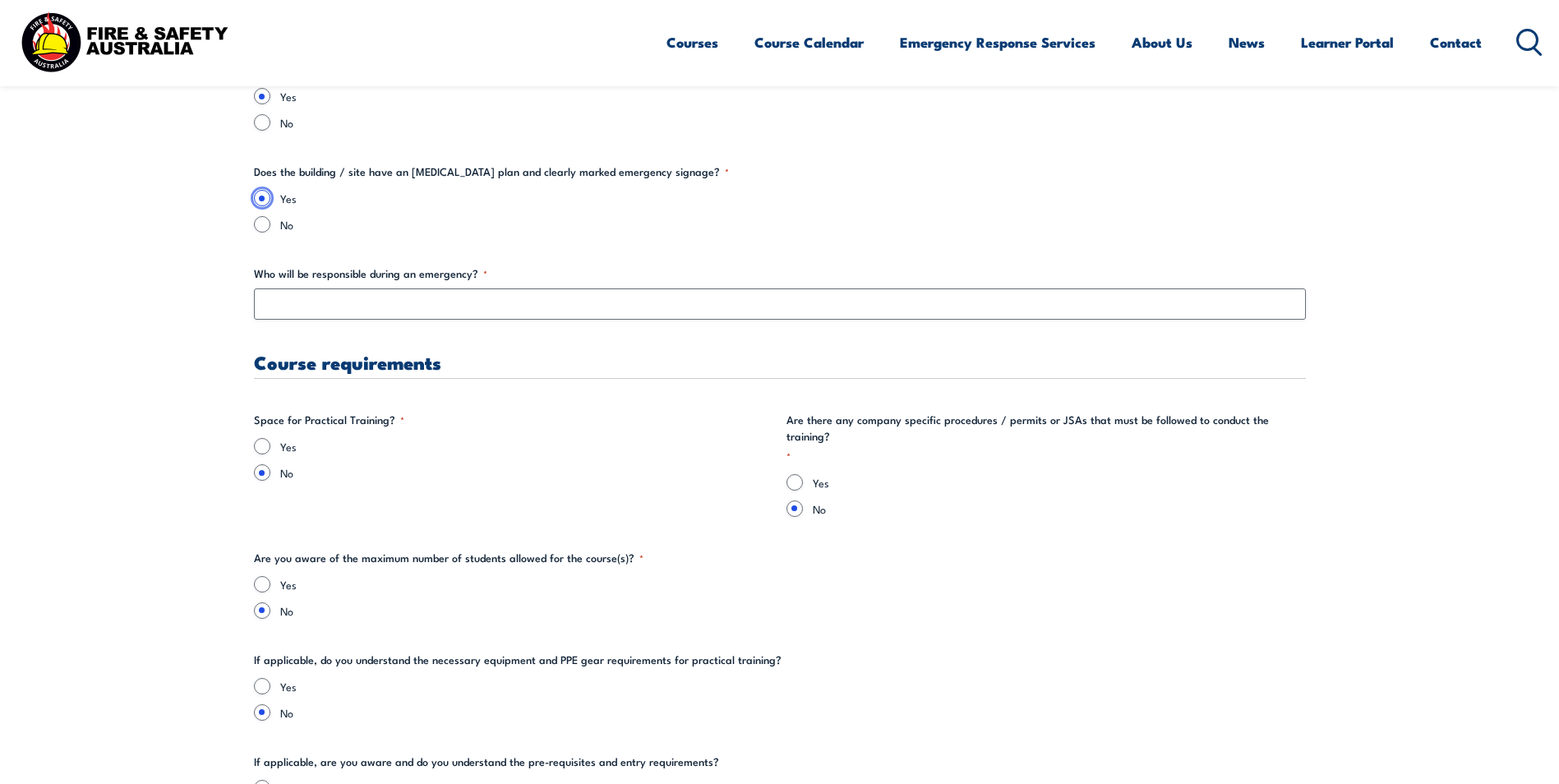
scroll to position [3040, 0]
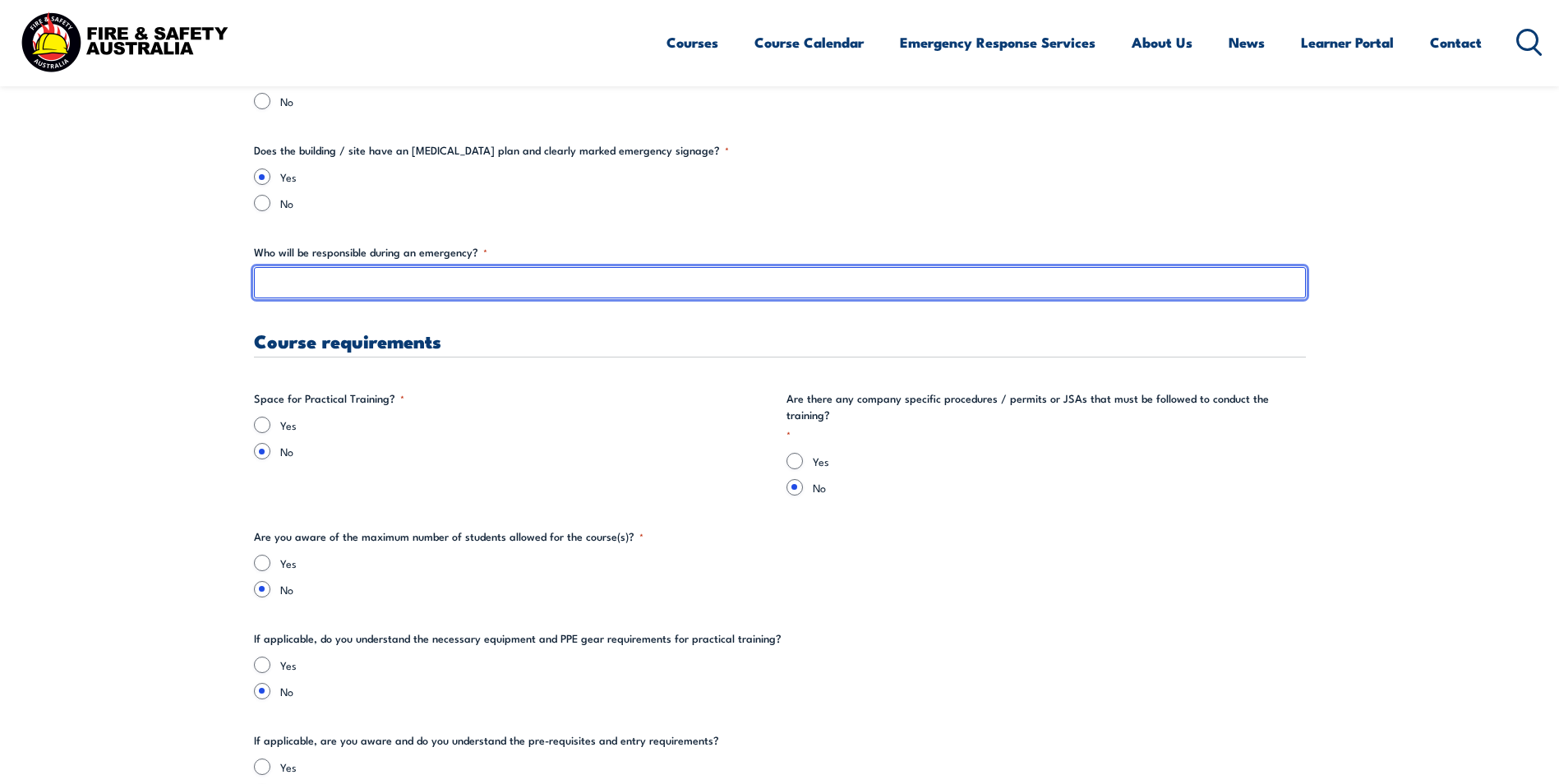
click at [296, 286] on input "Who will be responsible during an emergency? *" at bounding box center [780, 282] width 1052 height 32
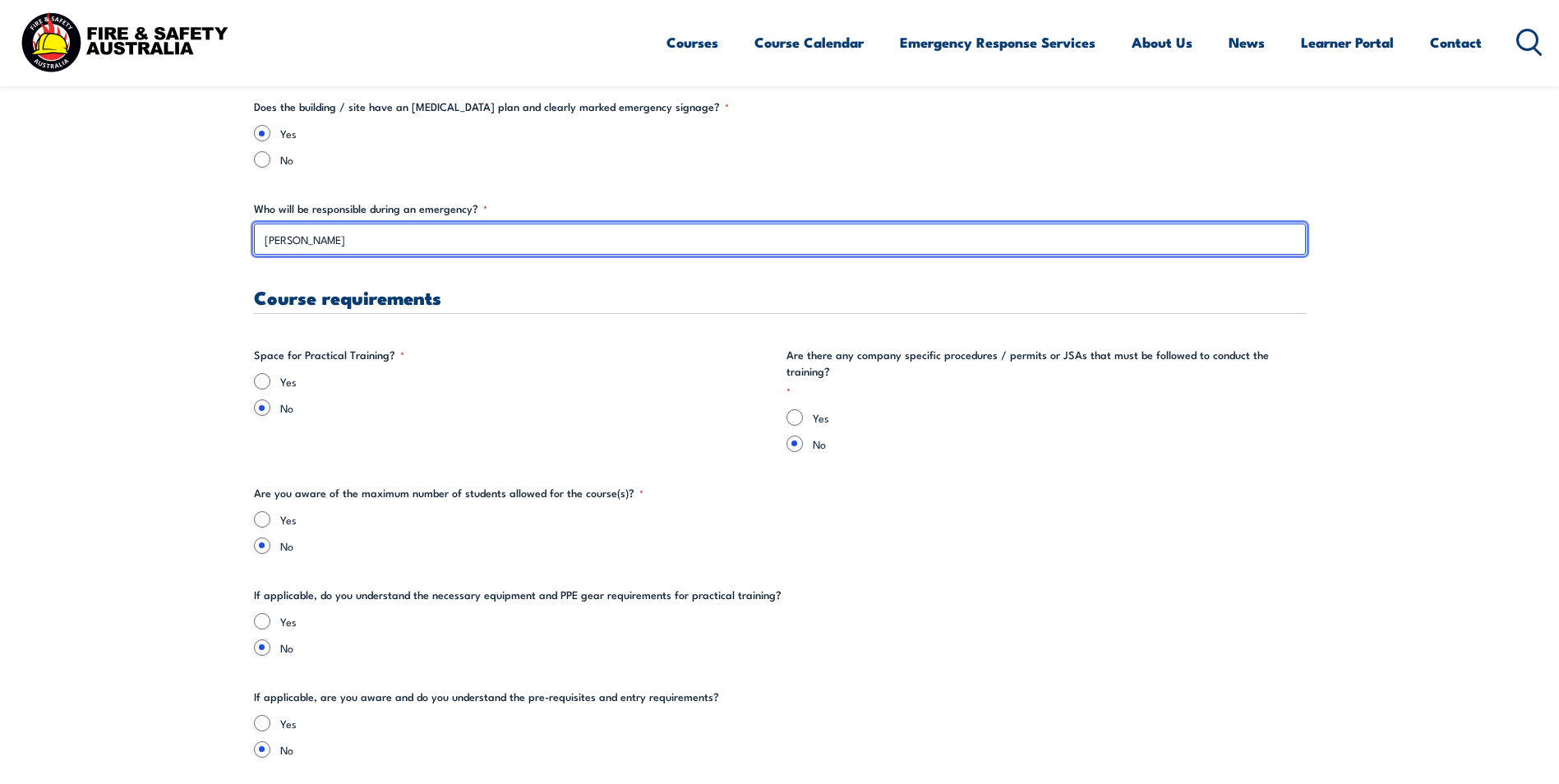
scroll to position [3123, 0]
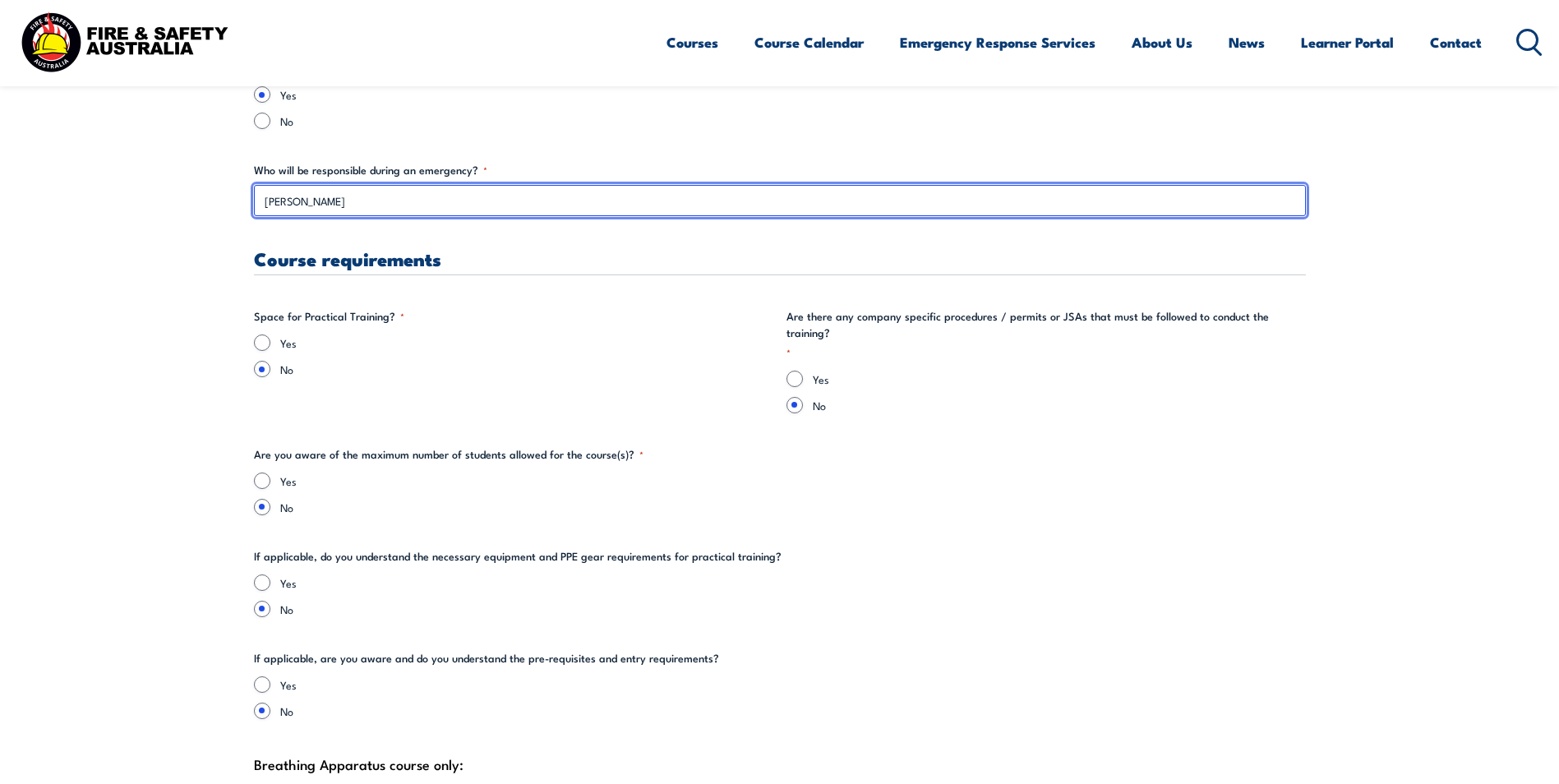
type input "[PERSON_NAME]"
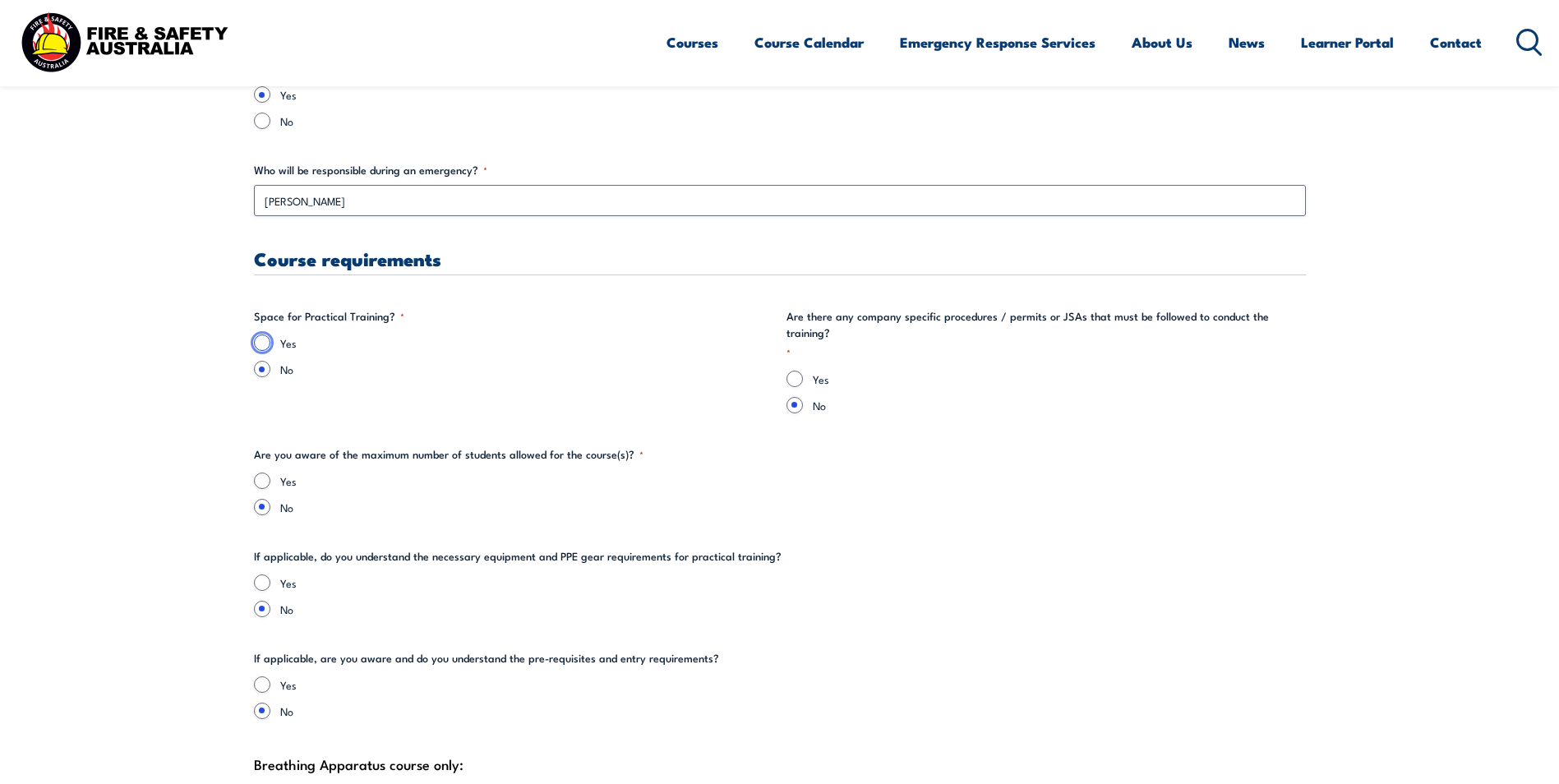
click at [258, 342] on input "Yes" at bounding box center [261, 342] width 16 height 16
radio input "true"
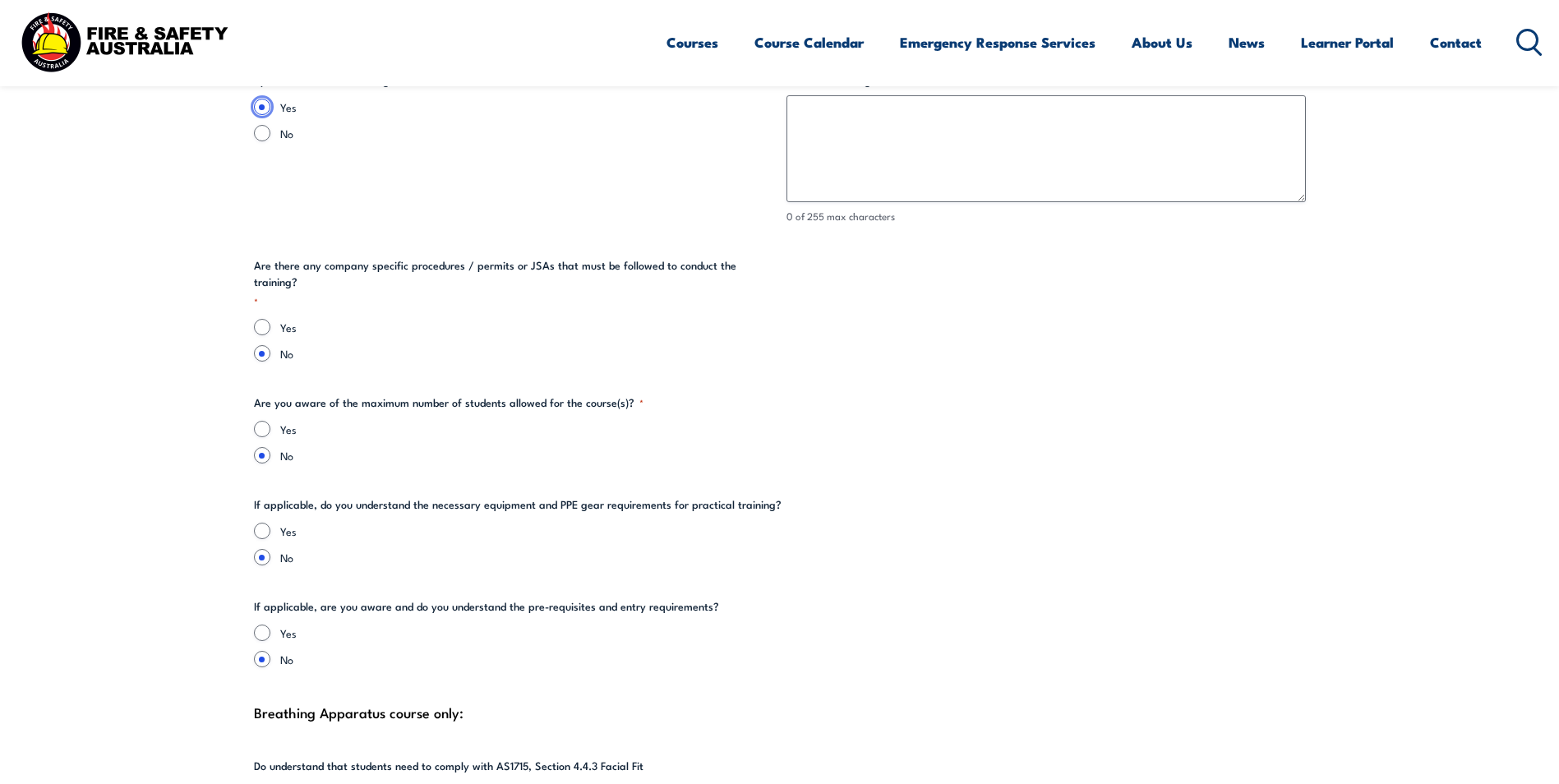
scroll to position [3369, 0]
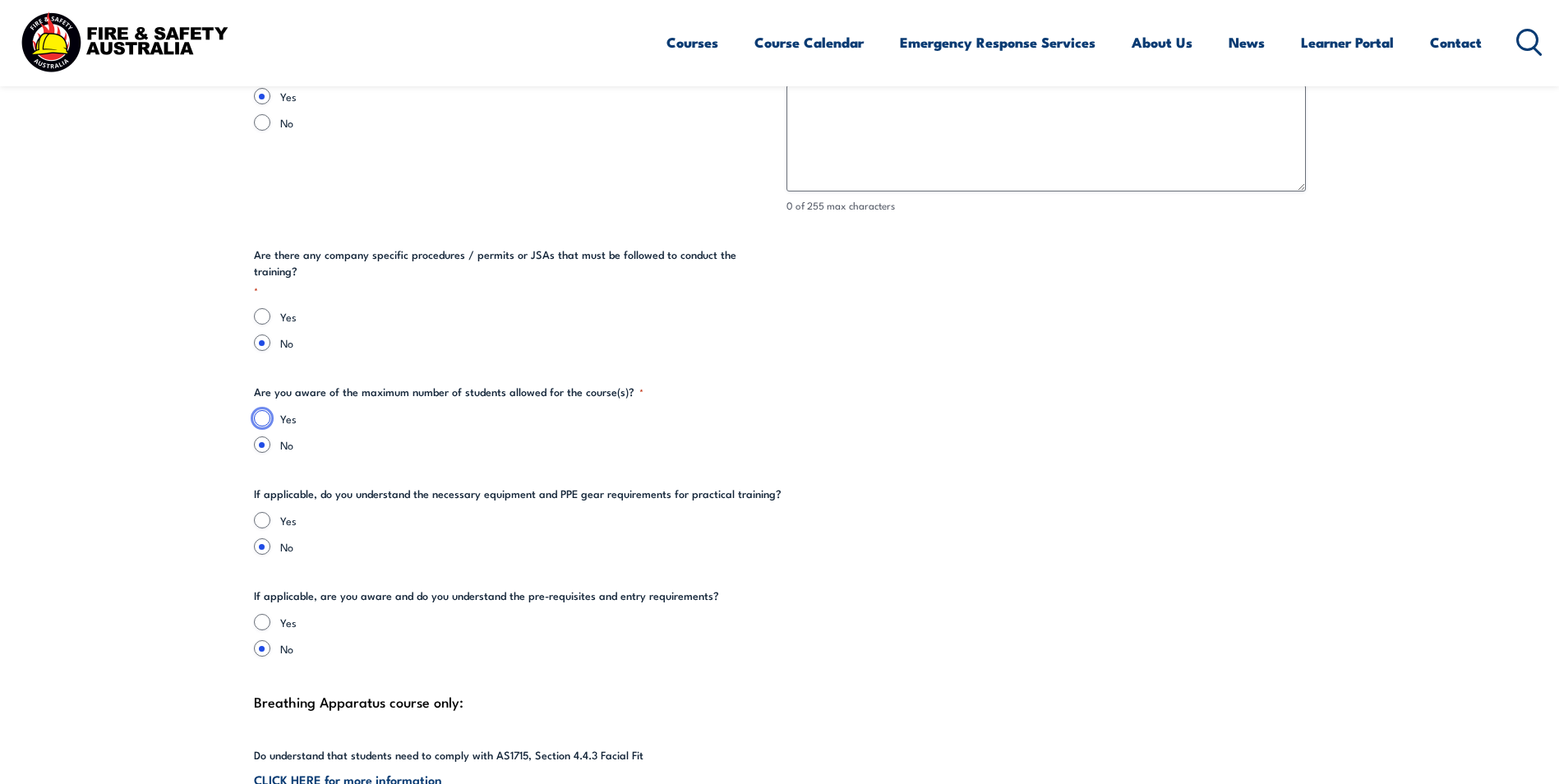
click at [264, 410] on input "Yes" at bounding box center [261, 417] width 16 height 16
radio input "true"
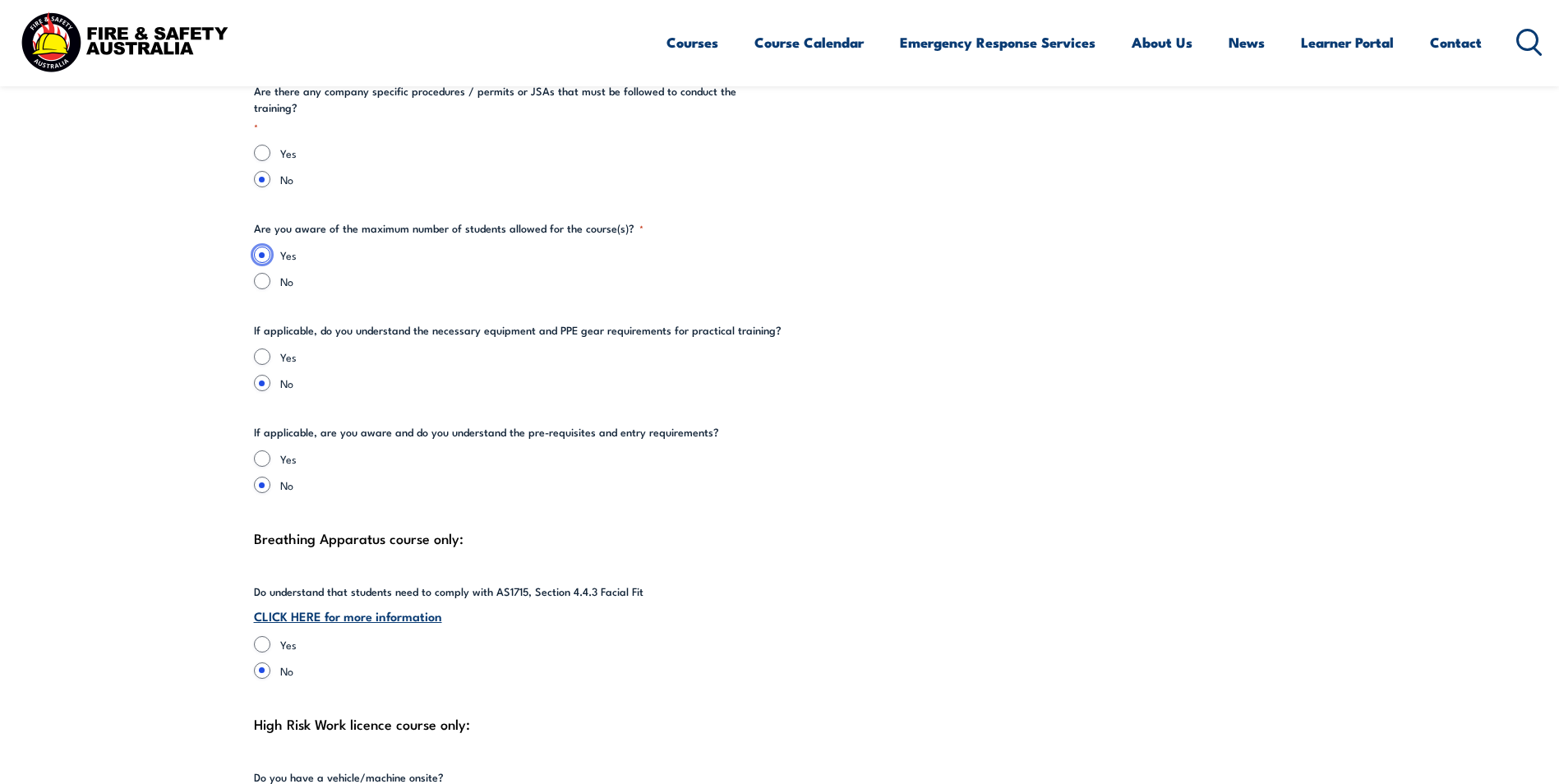
scroll to position [3533, 0]
click at [258, 347] on input "Yes" at bounding box center [261, 355] width 16 height 16
radio input "true"
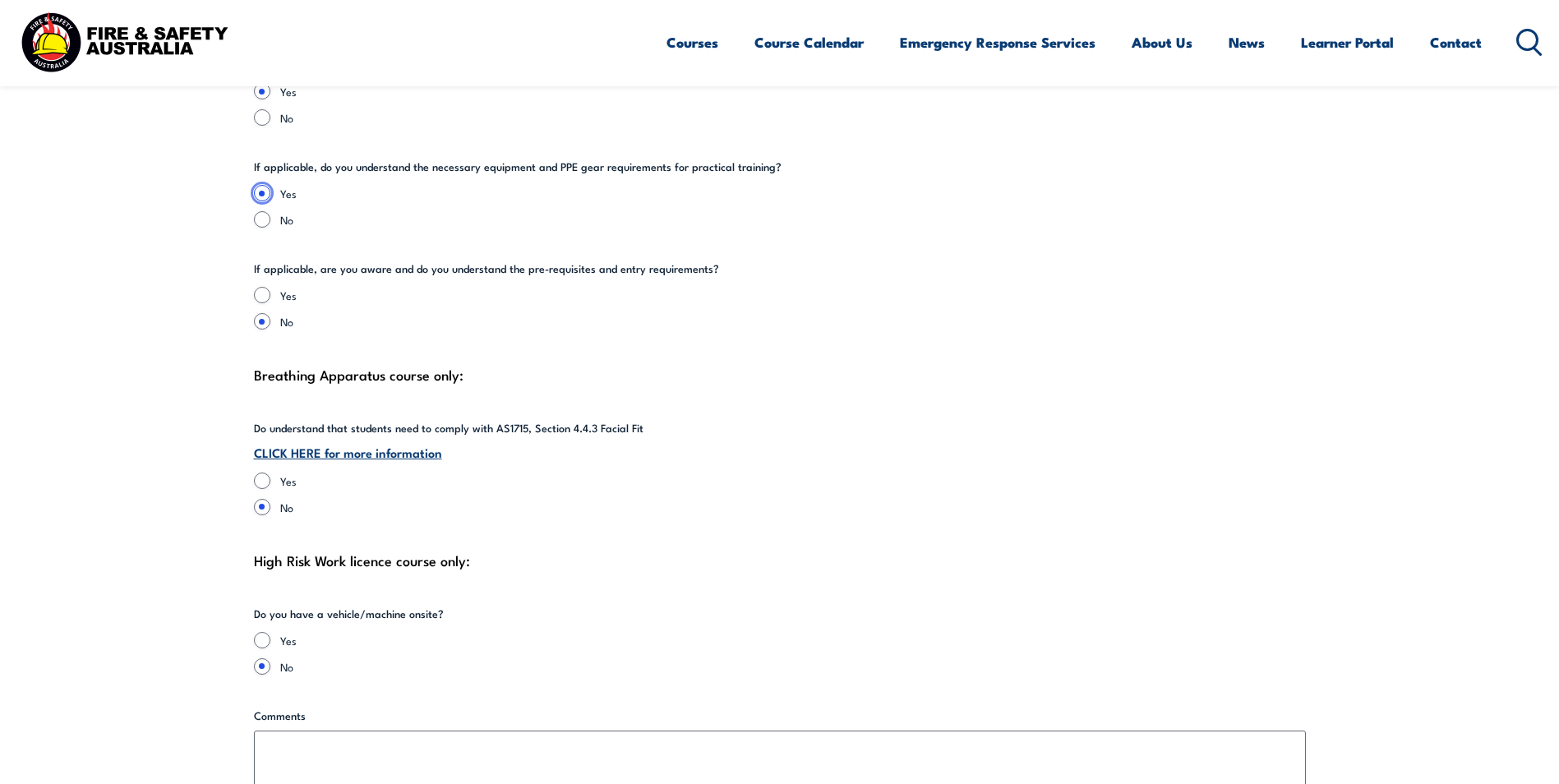
scroll to position [3697, 0]
click at [264, 285] on input "Yes" at bounding box center [261, 293] width 16 height 16
radio input "true"
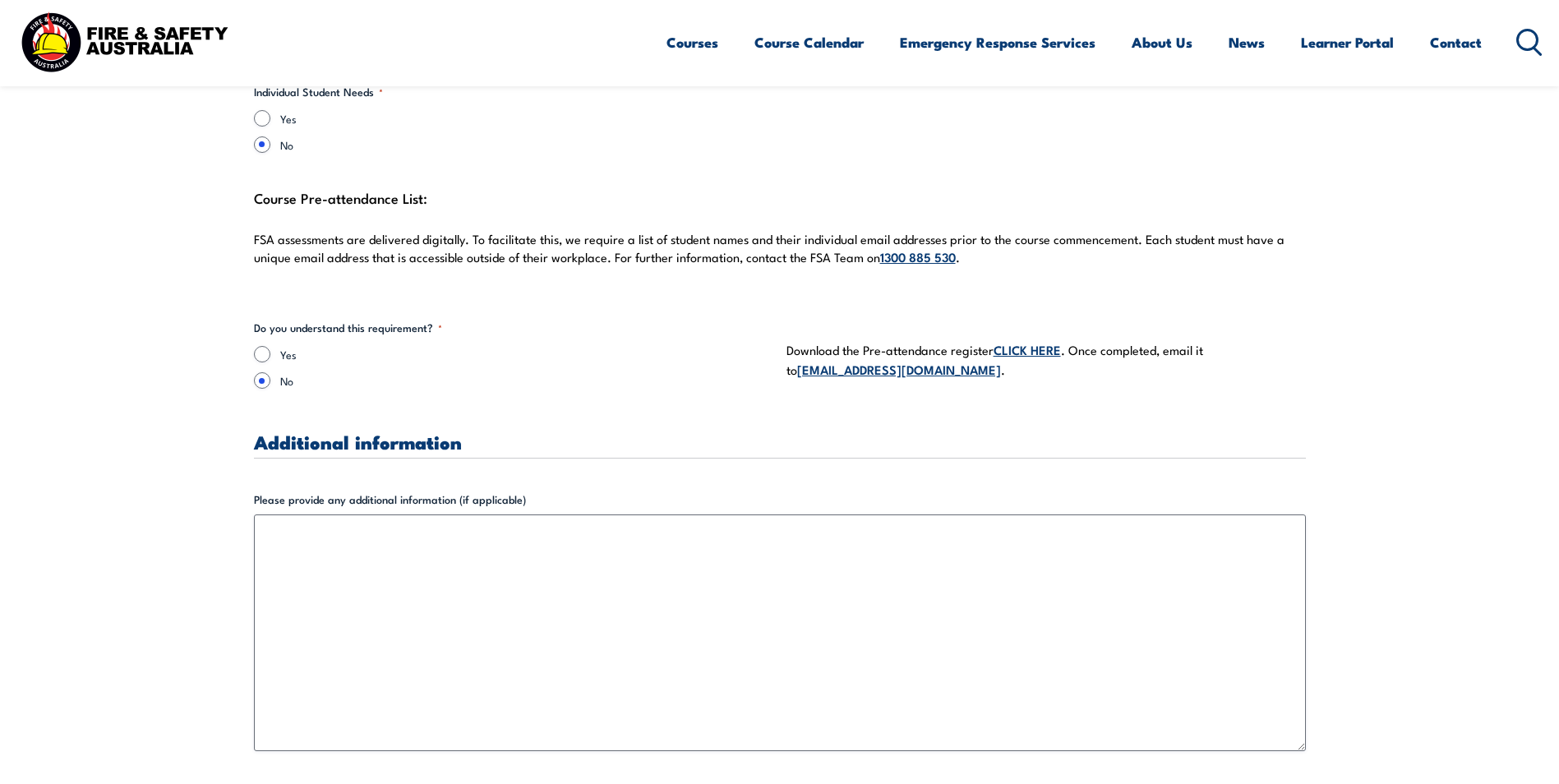
scroll to position [4602, 0]
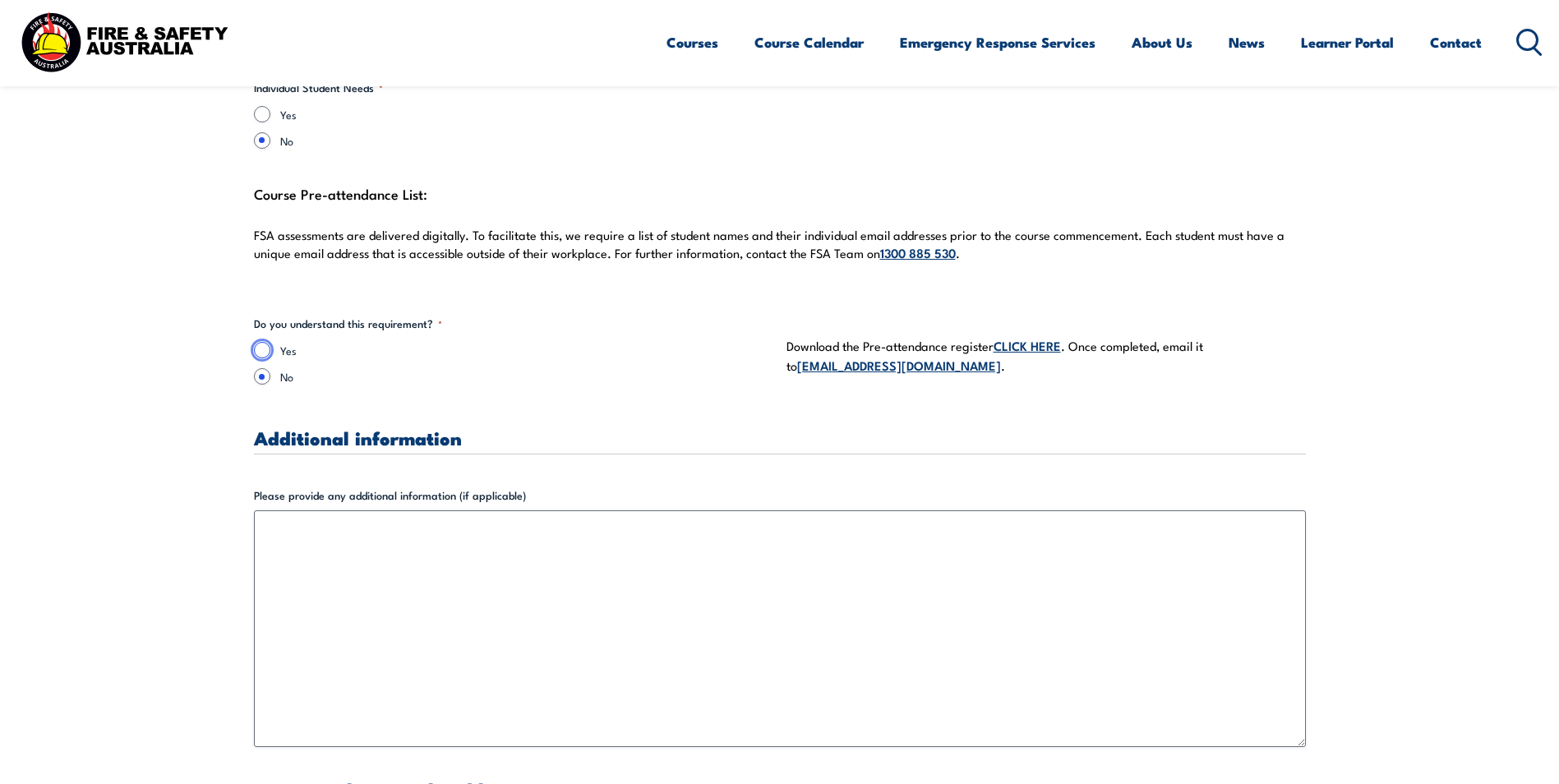
click at [266, 342] on input "Yes" at bounding box center [261, 349] width 16 height 16
radio input "true"
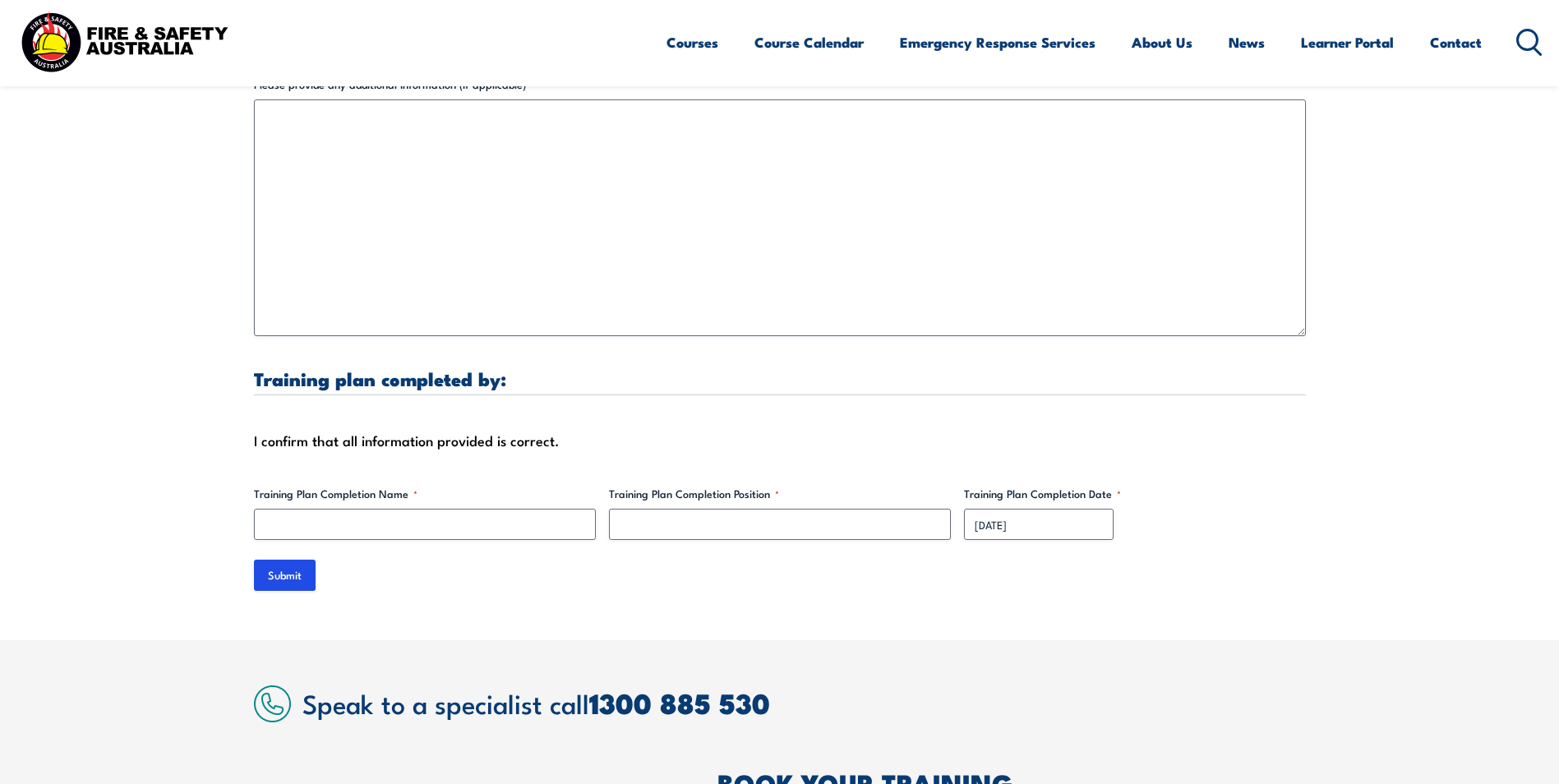
scroll to position [5176, 0]
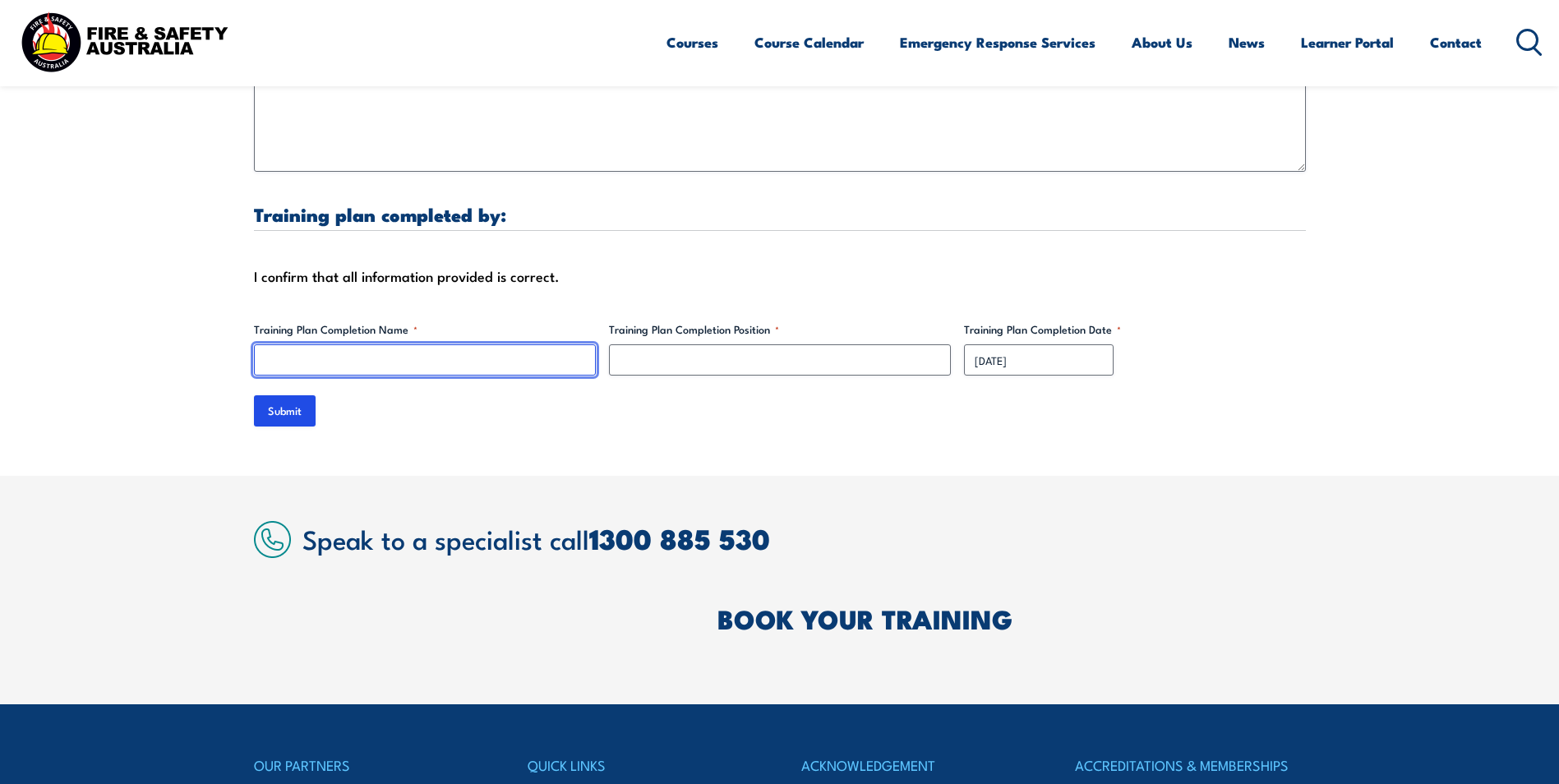
click at [296, 345] on input "Training Plan Completion Name *" at bounding box center [424, 360] width 342 height 32
type input "[PERSON_NAME]"
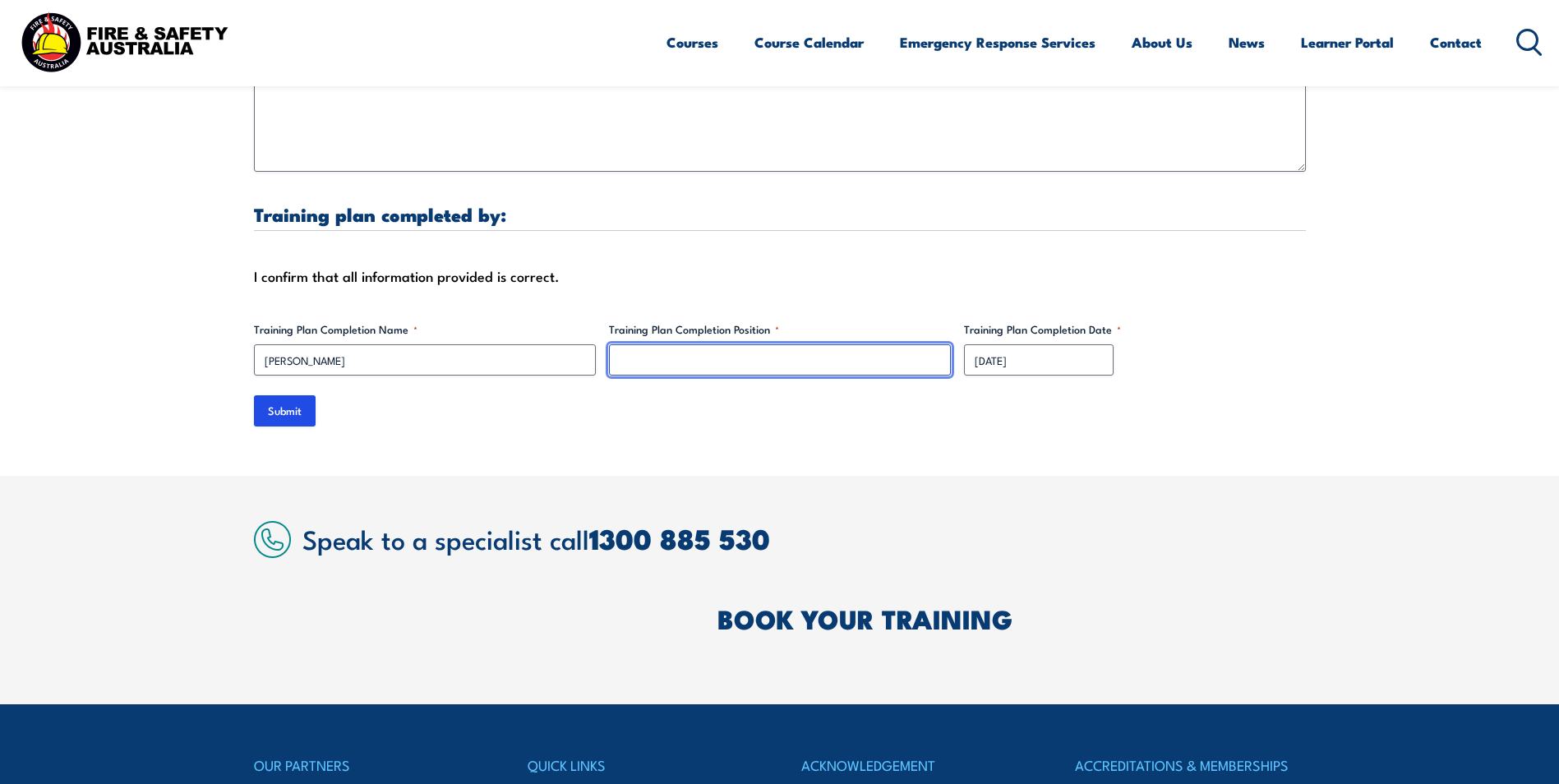
click at [643, 345] on input "Training Plan Completion Position *" at bounding box center [780, 360] width 342 height 32
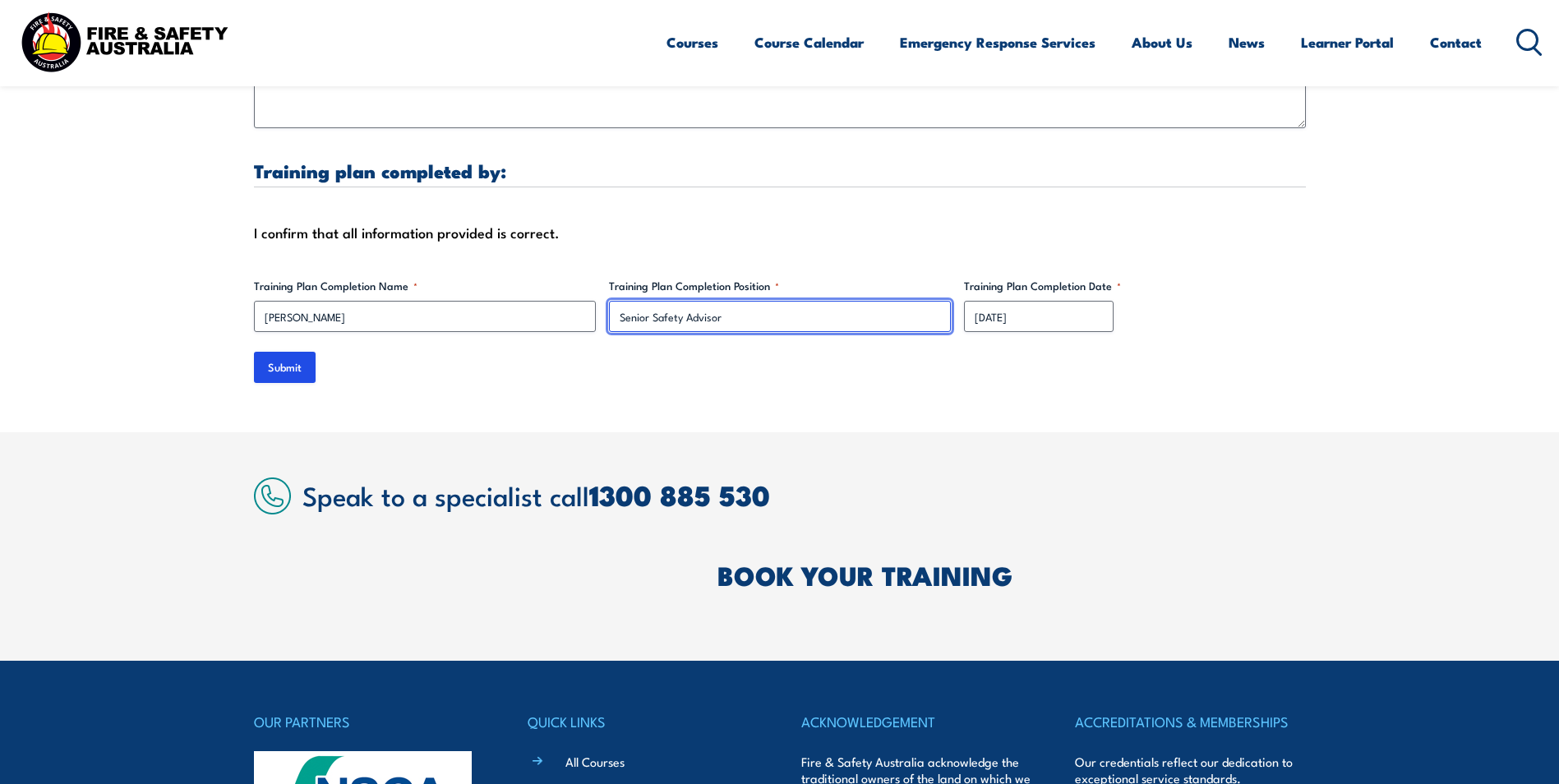
scroll to position [5258, 0]
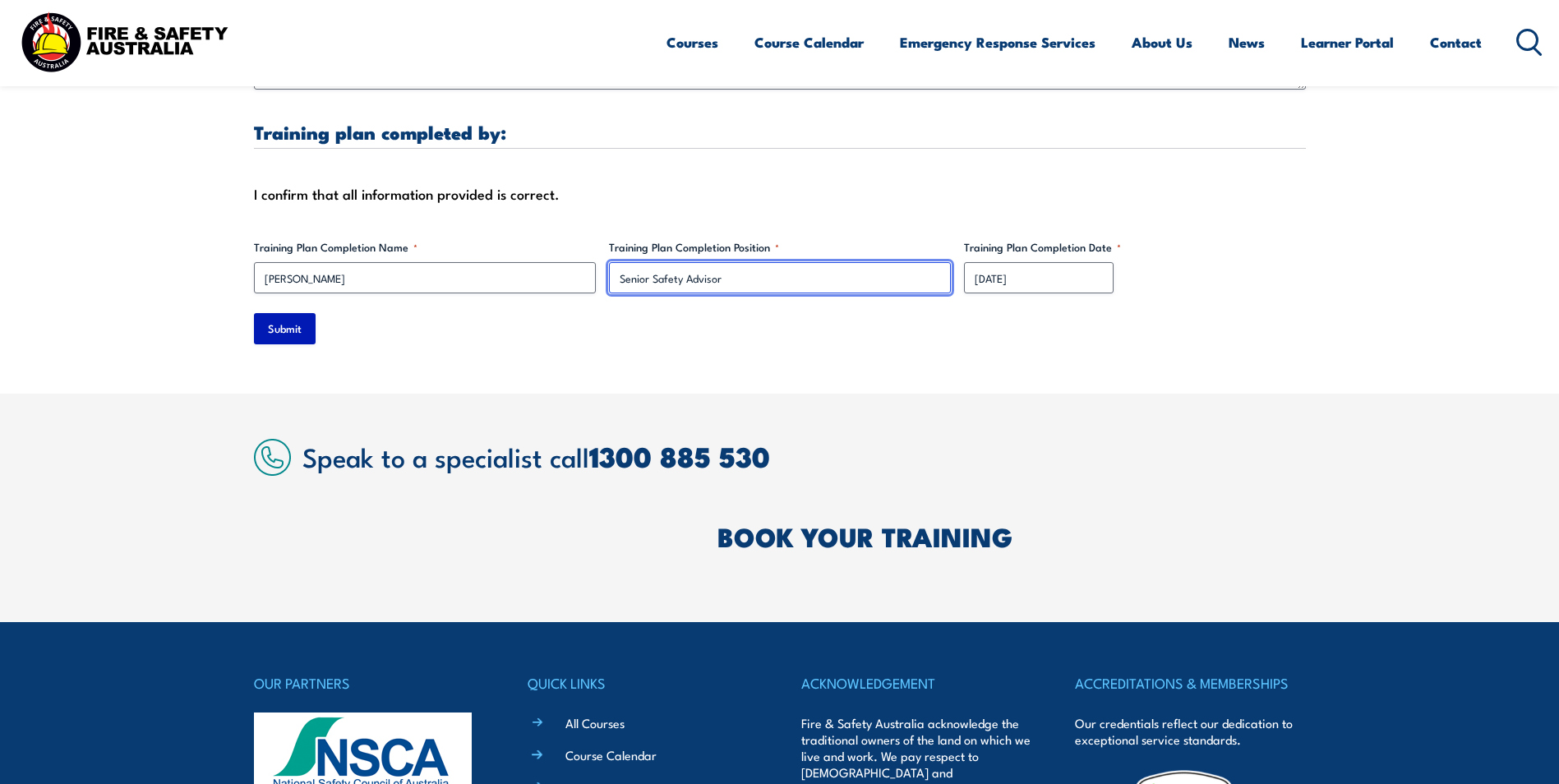
type input "Senior Safety Advisor"
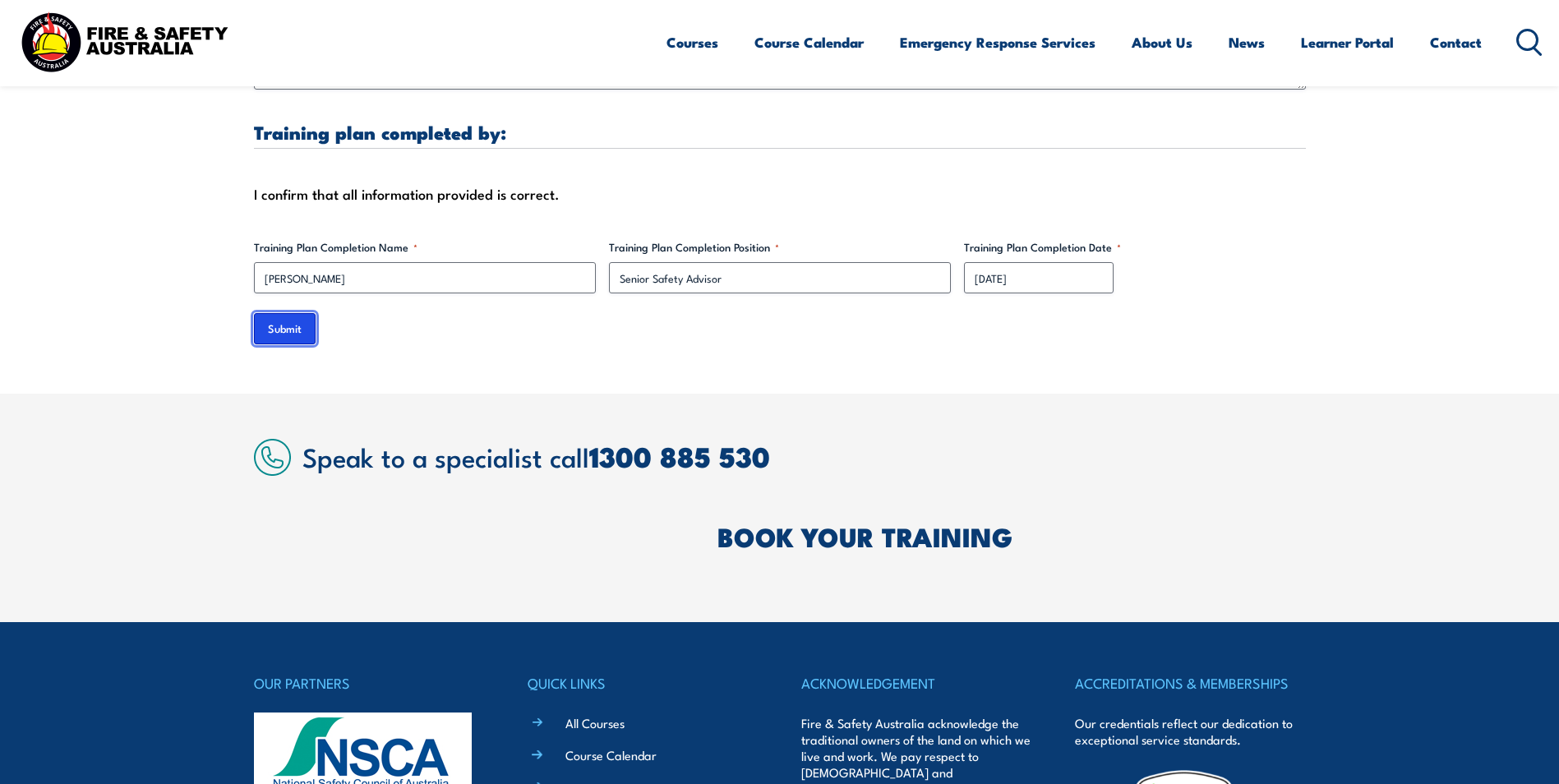
click at [291, 316] on input "Submit" at bounding box center [284, 328] width 61 height 32
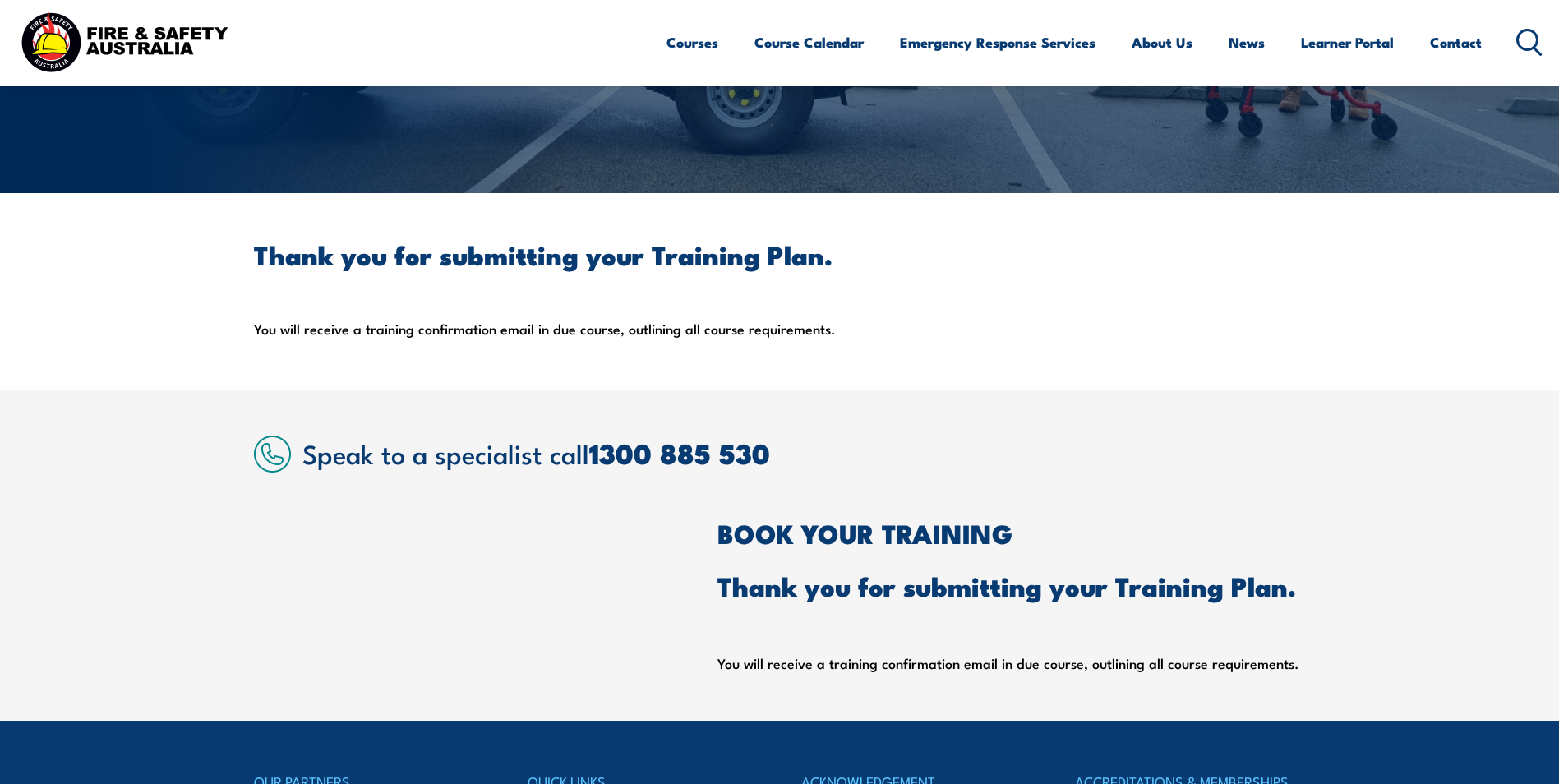
scroll to position [0, 0]
